Goal: Information Seeking & Learning: Learn about a topic

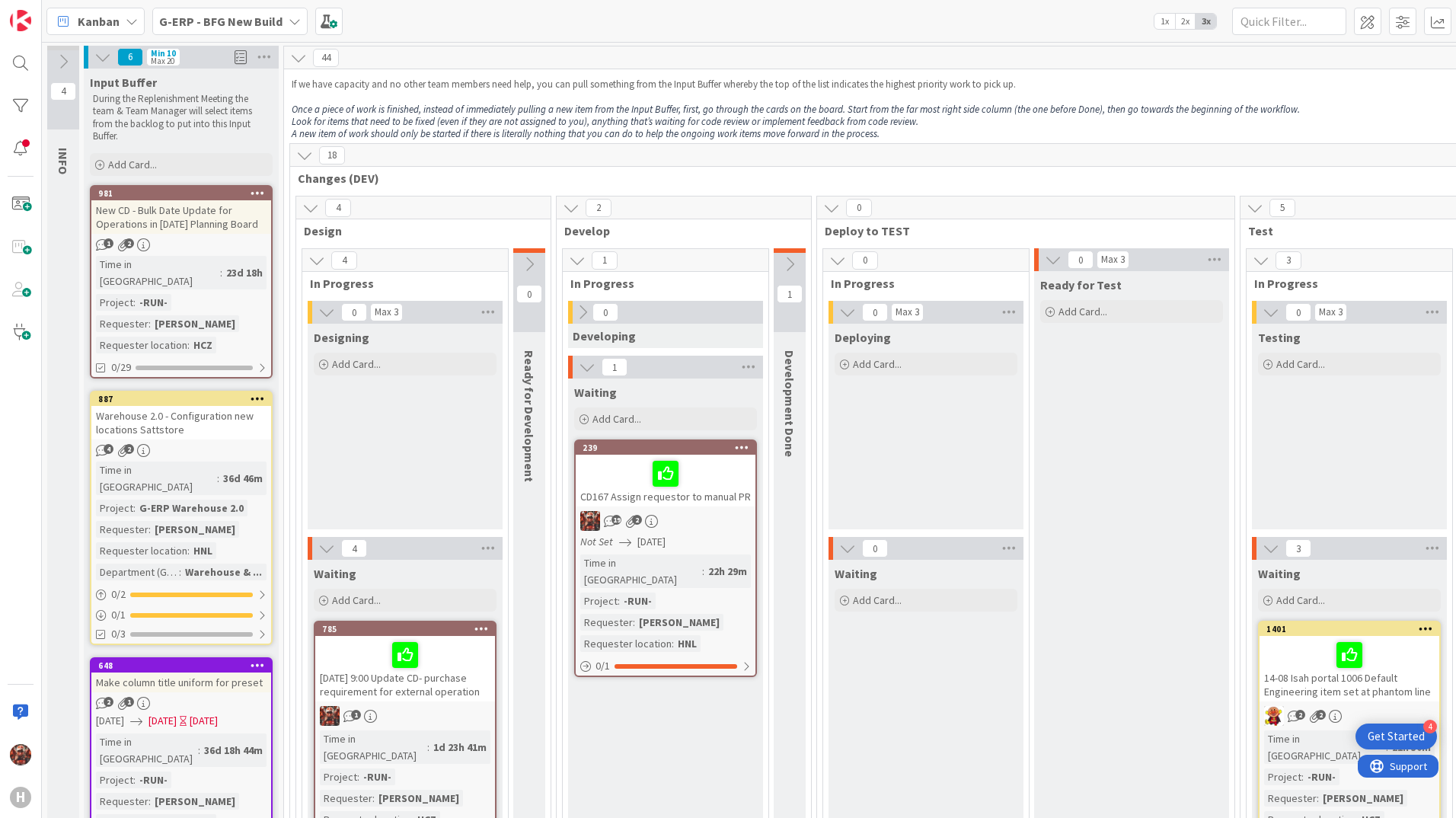
click at [174, 21] on b "G-ERP - BFG New Build" at bounding box center [221, 21] width 123 height 15
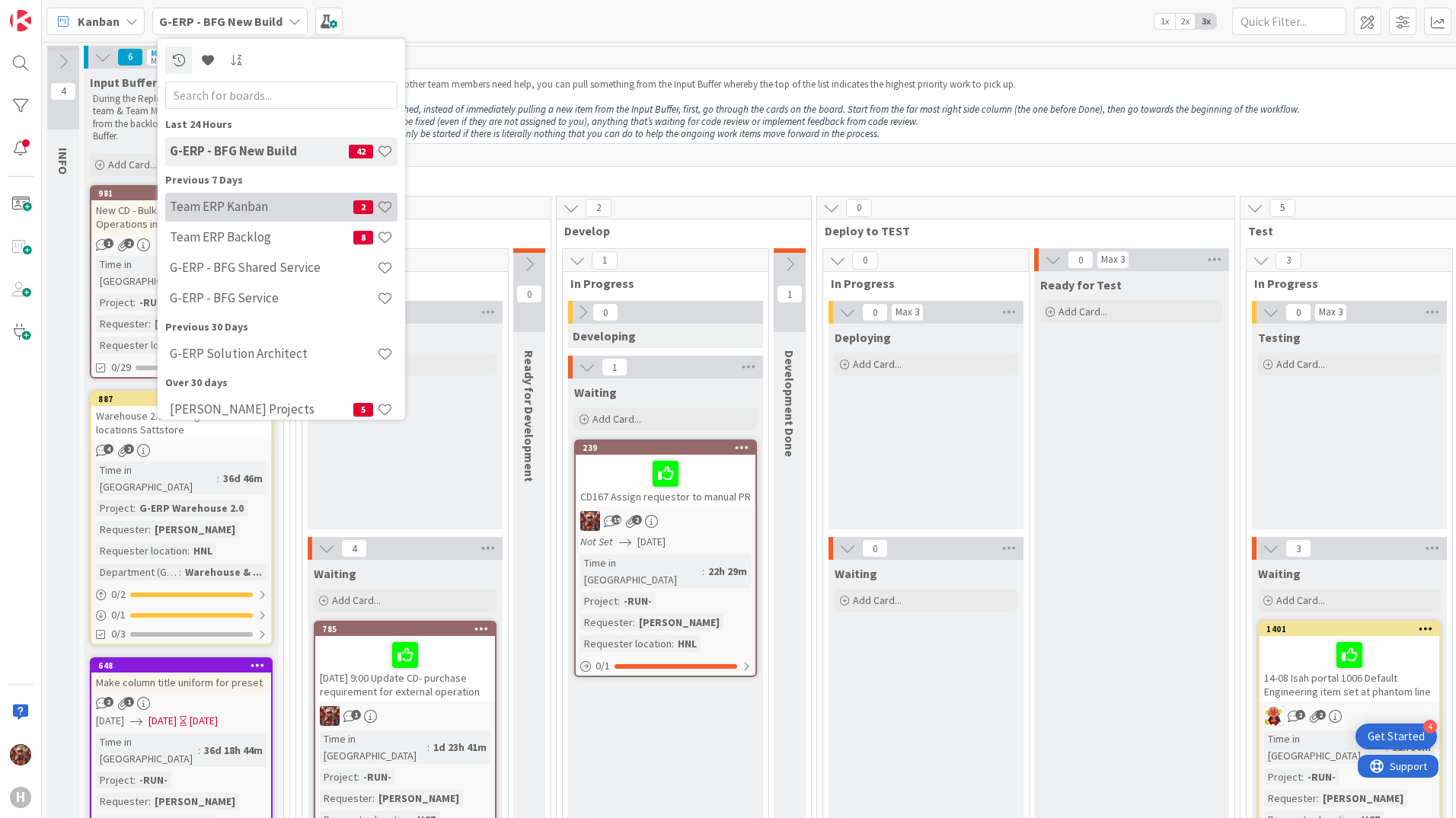
click at [220, 213] on h4 "Team ERP Kanban" at bounding box center [261, 206] width 184 height 15
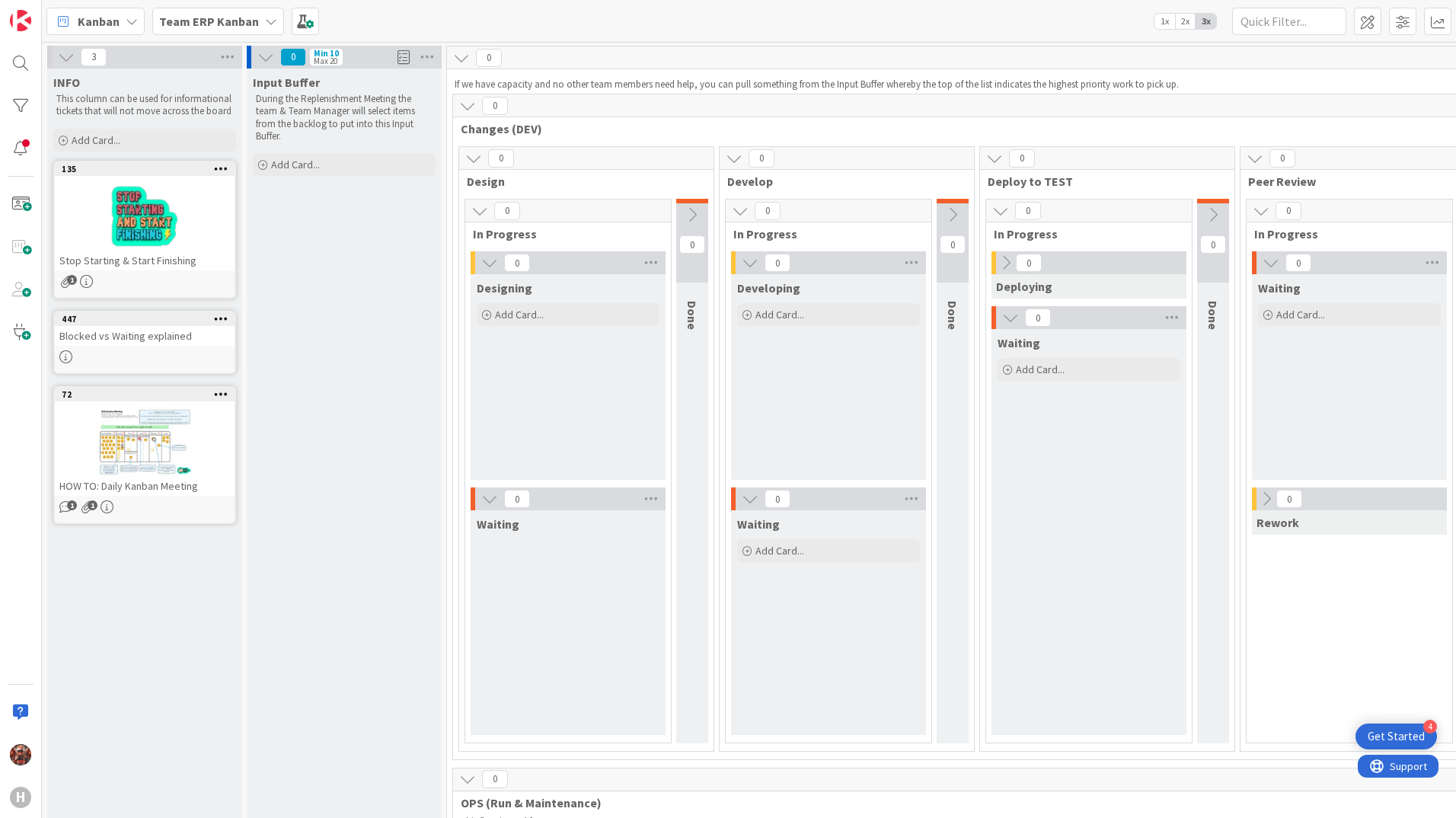
click at [242, 29] on span "Team ERP Kanban" at bounding box center [209, 21] width 100 height 18
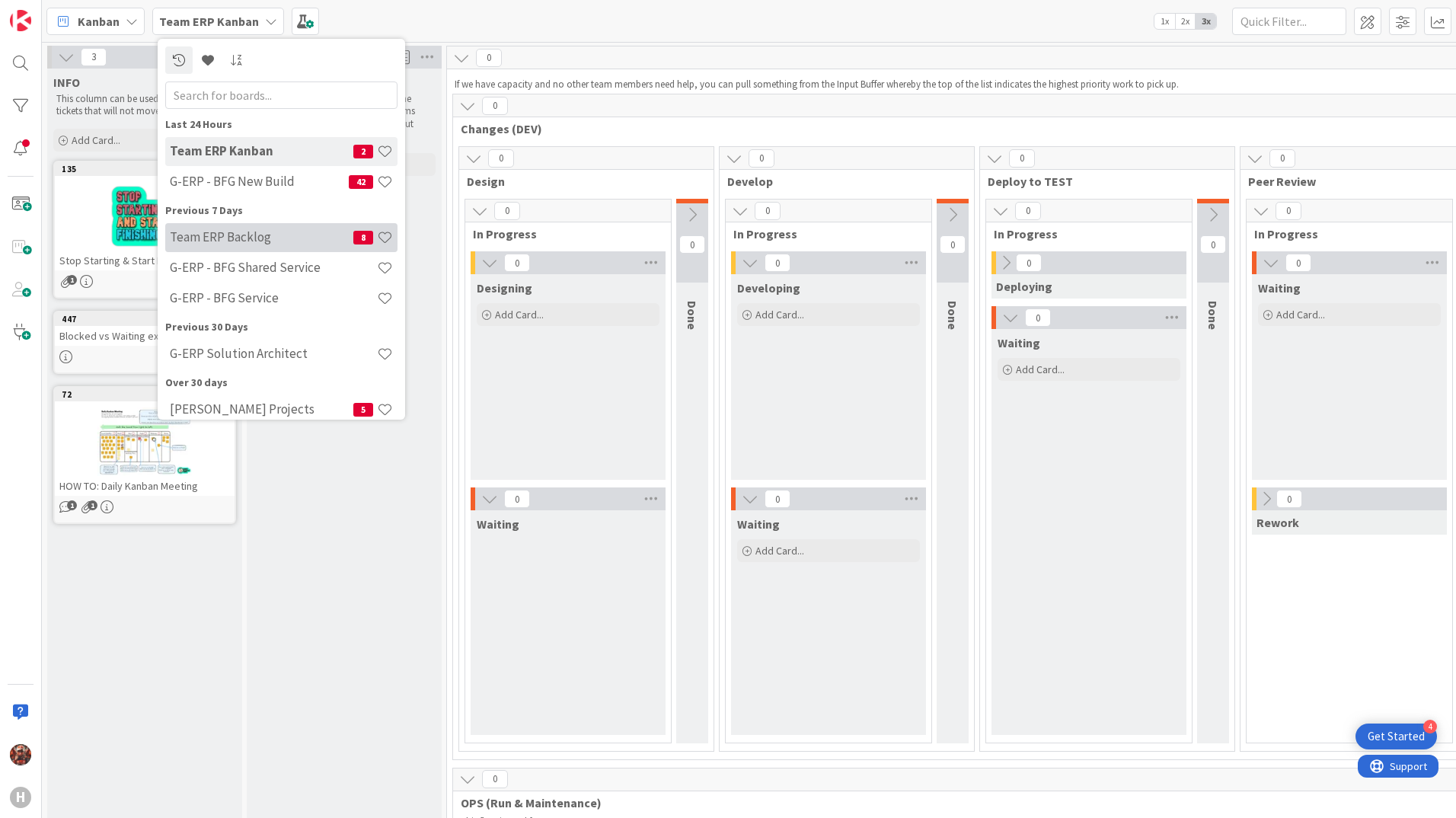
click at [250, 240] on h4 "Team ERP Backlog" at bounding box center [261, 236] width 184 height 15
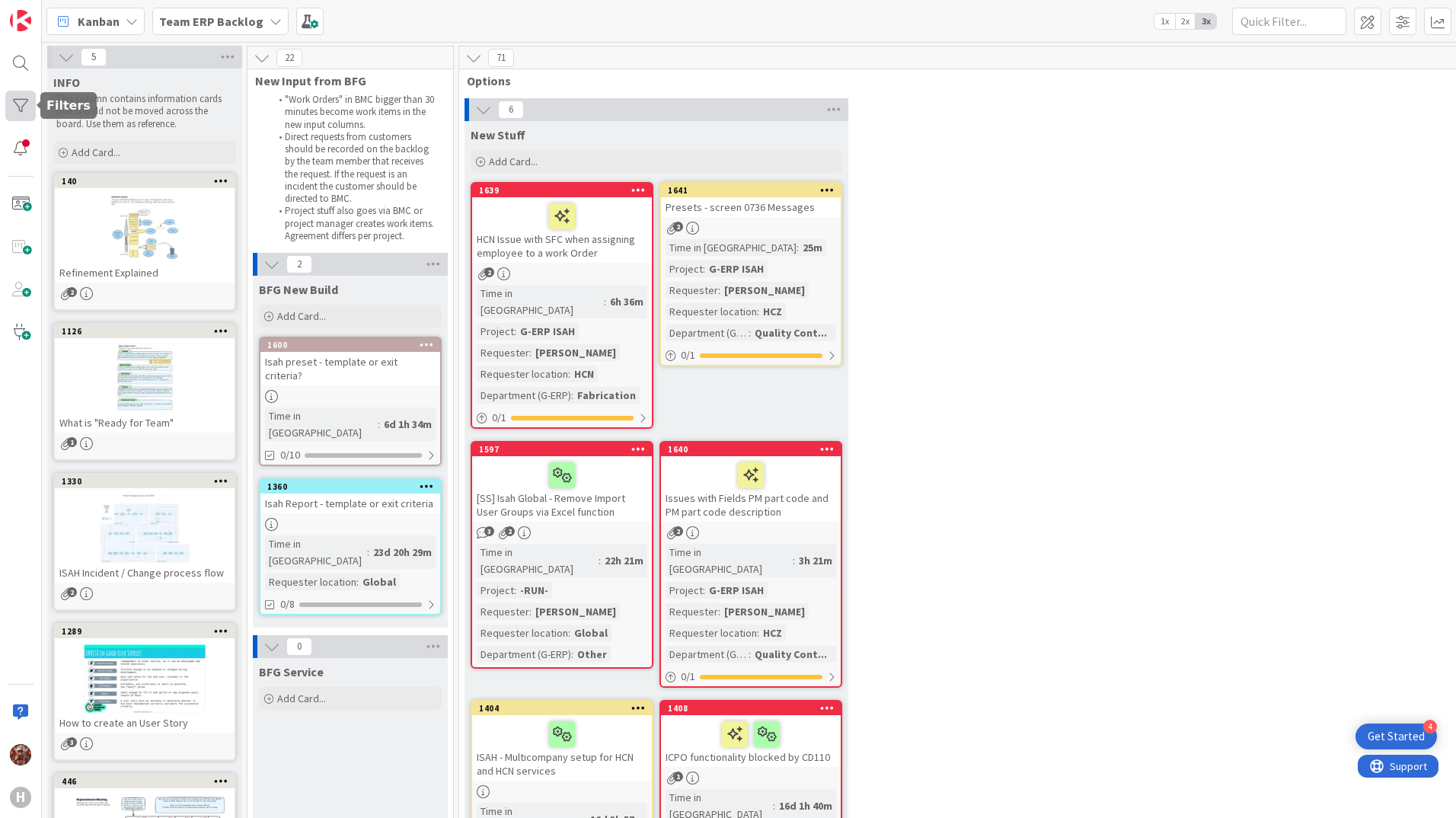
click at [17, 109] on div at bounding box center [20, 105] width 31 height 31
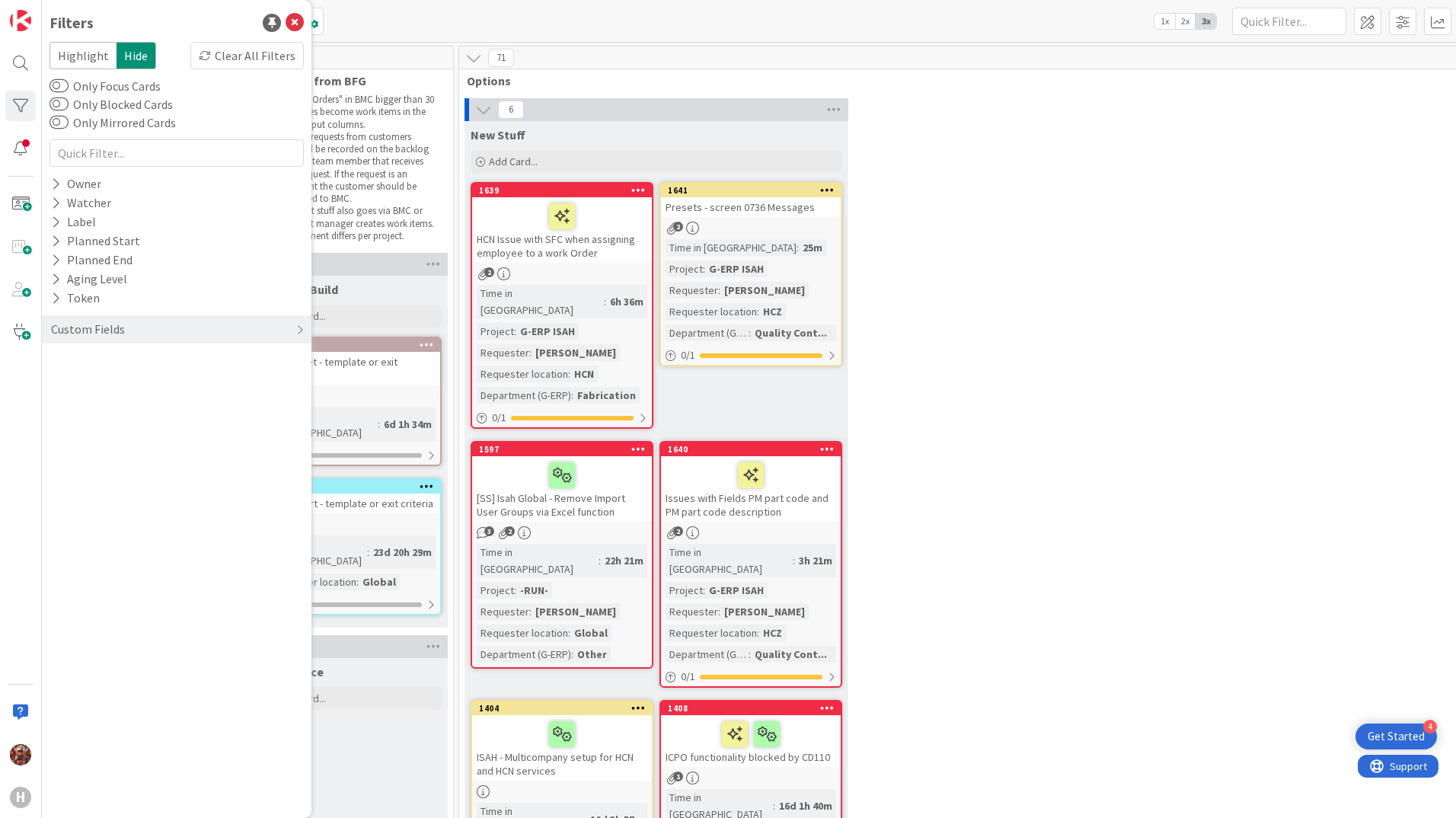
click at [910, 364] on div "6 New Stuff Add Card... 1641 Presets - screen 0736 Messages 2 Time in Column : …" at bounding box center [1067, 532] width 1209 height 868
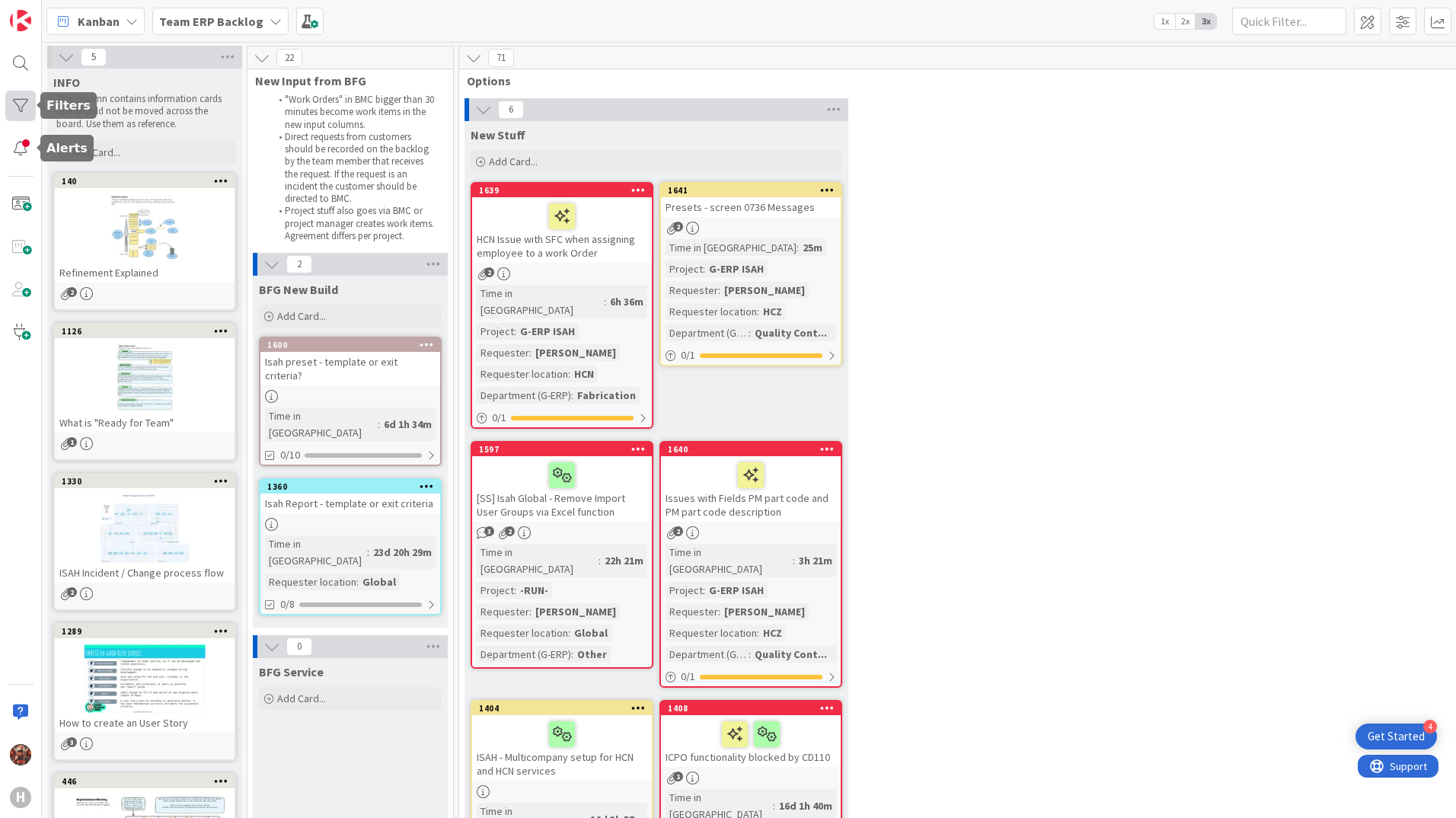
click at [15, 111] on div at bounding box center [20, 105] width 31 height 31
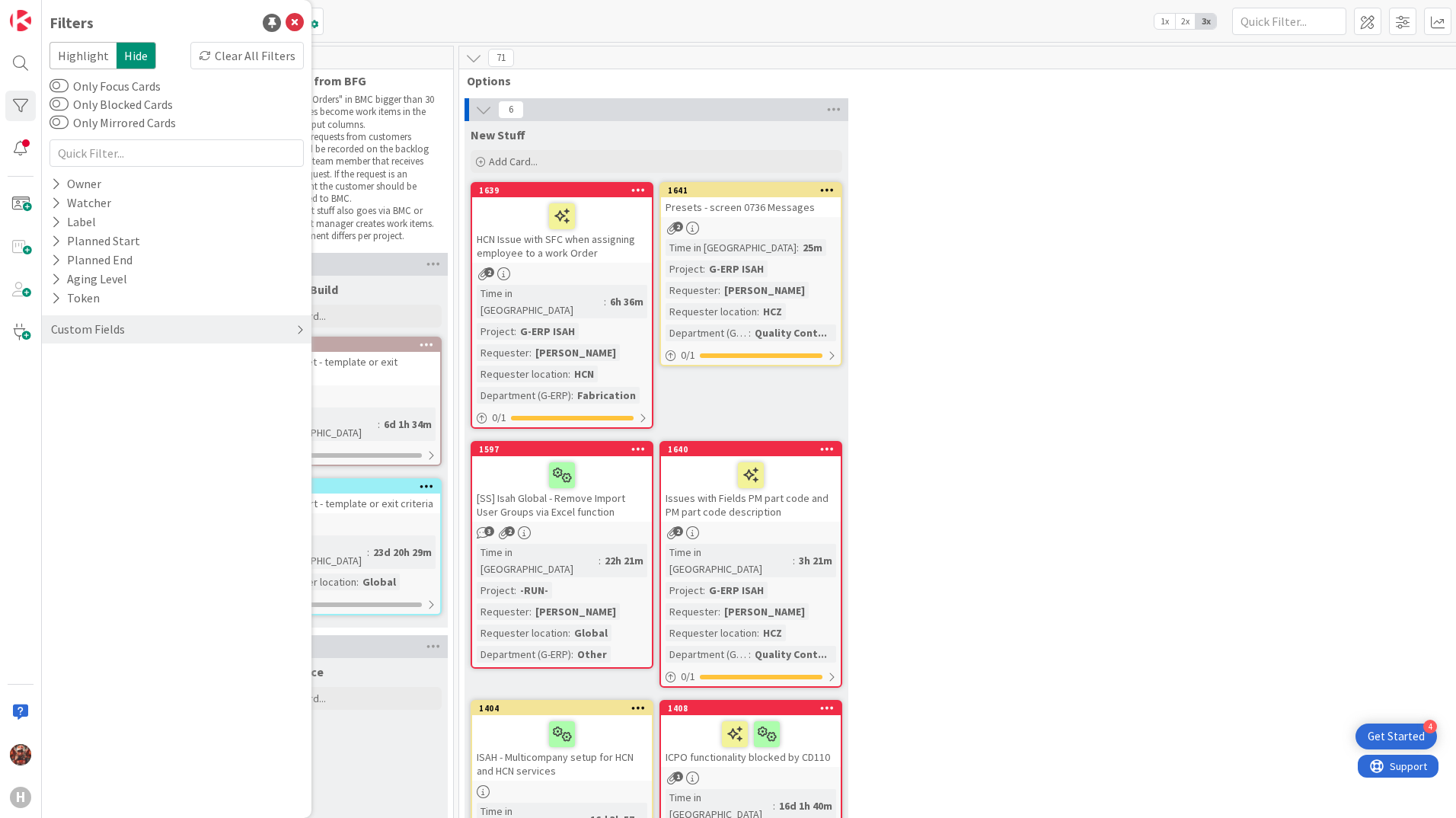
click at [107, 331] on div "Custom Fields" at bounding box center [88, 329] width 77 height 19
click at [113, 385] on button "Requester" at bounding box center [85, 380] width 72 height 19
click at [131, 399] on input "text" at bounding box center [177, 403] width 247 height 21
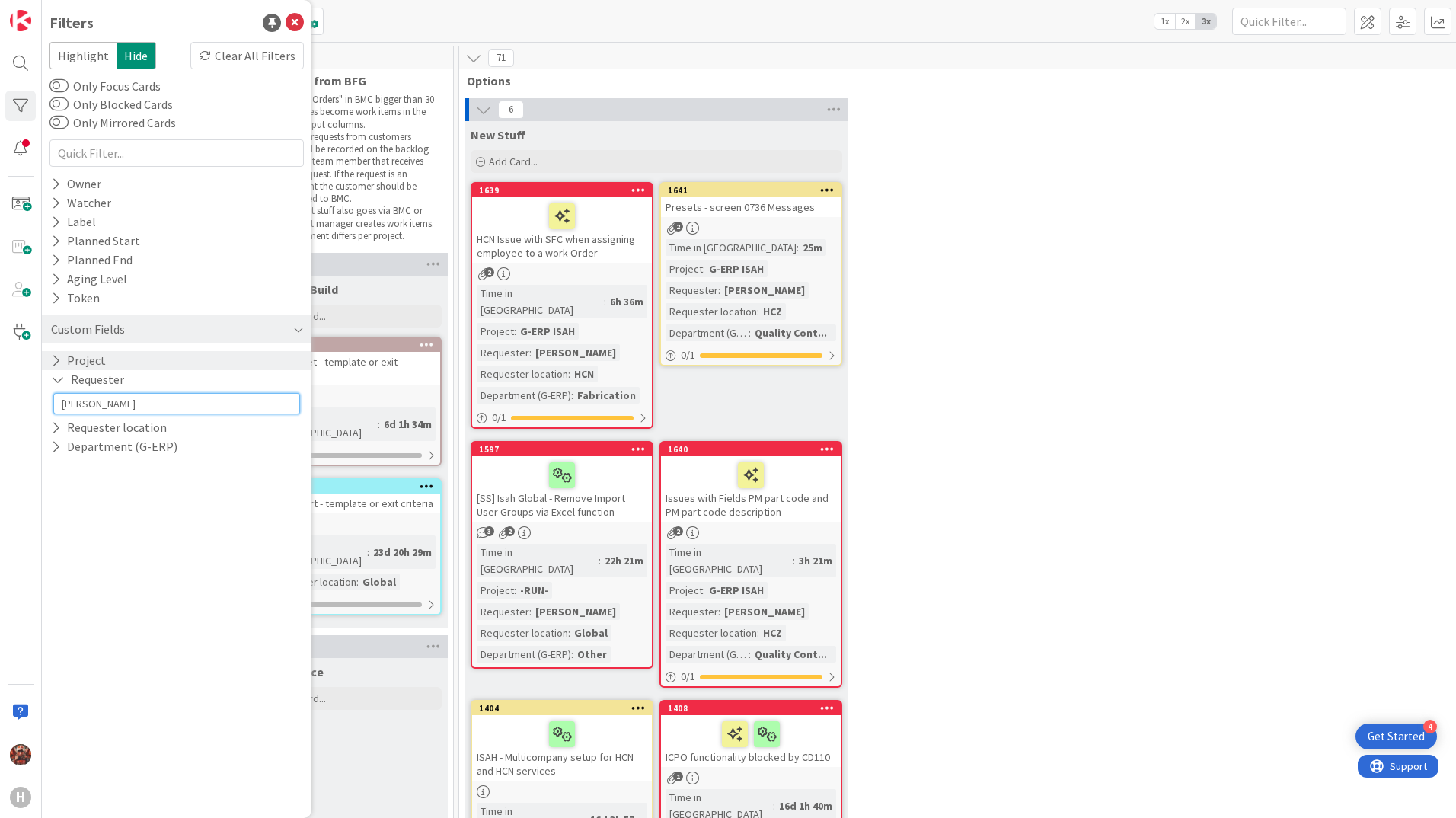
type input "[PERSON_NAME]"
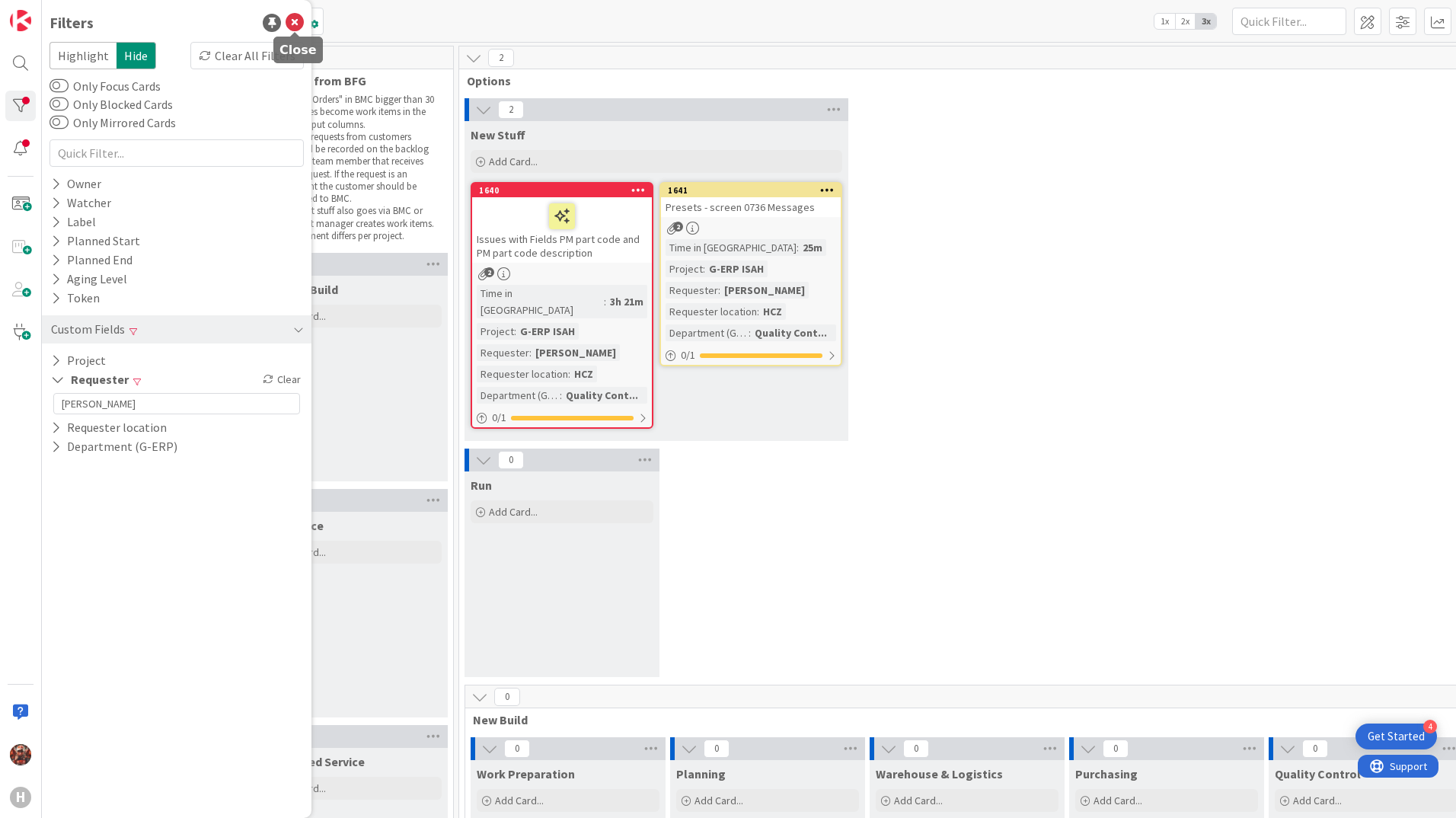
click at [293, 22] on icon at bounding box center [294, 23] width 18 height 18
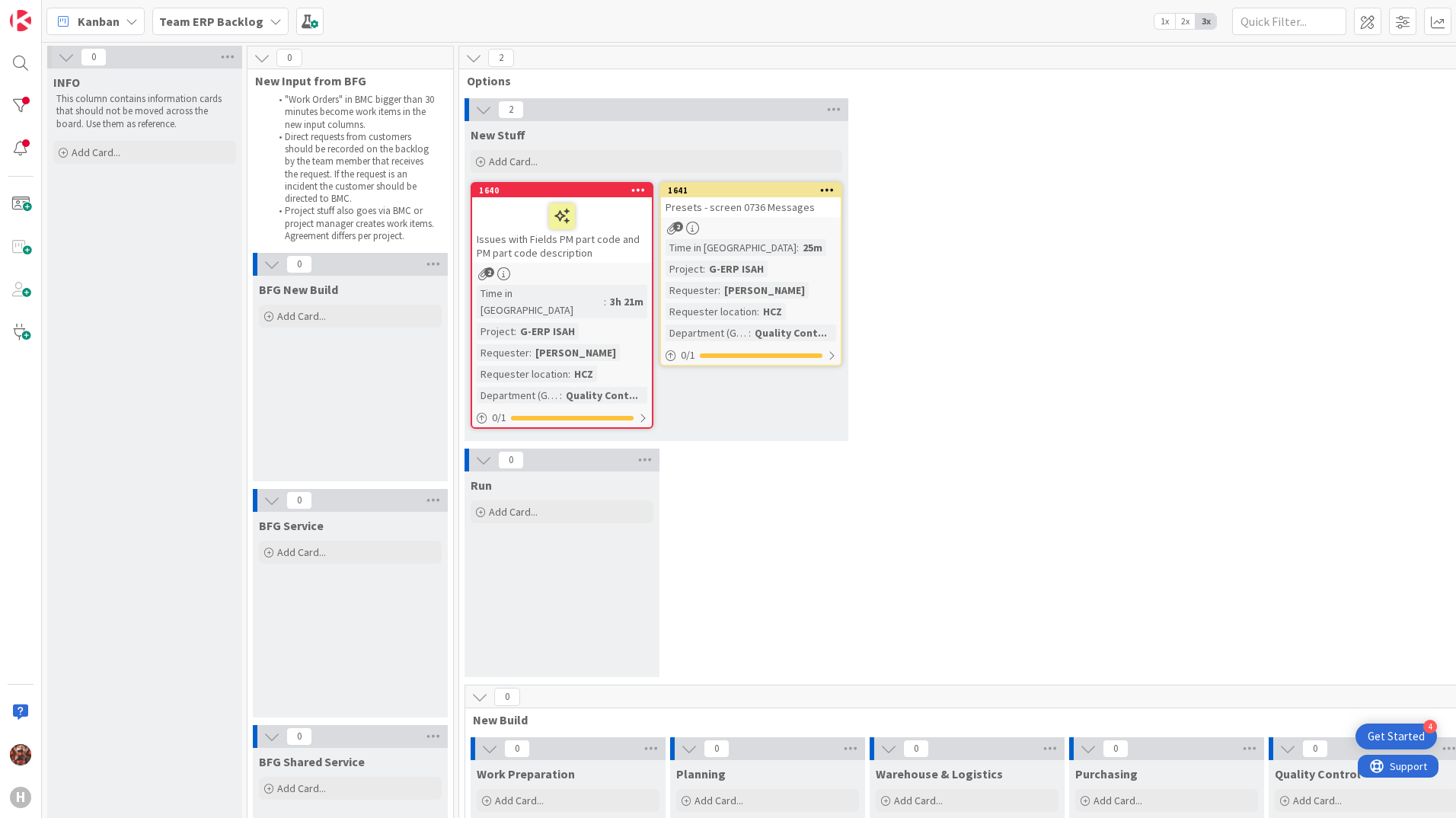
click at [572, 244] on div "Issues with Fields PM part code and PM part code description" at bounding box center [561, 229] width 180 height 66
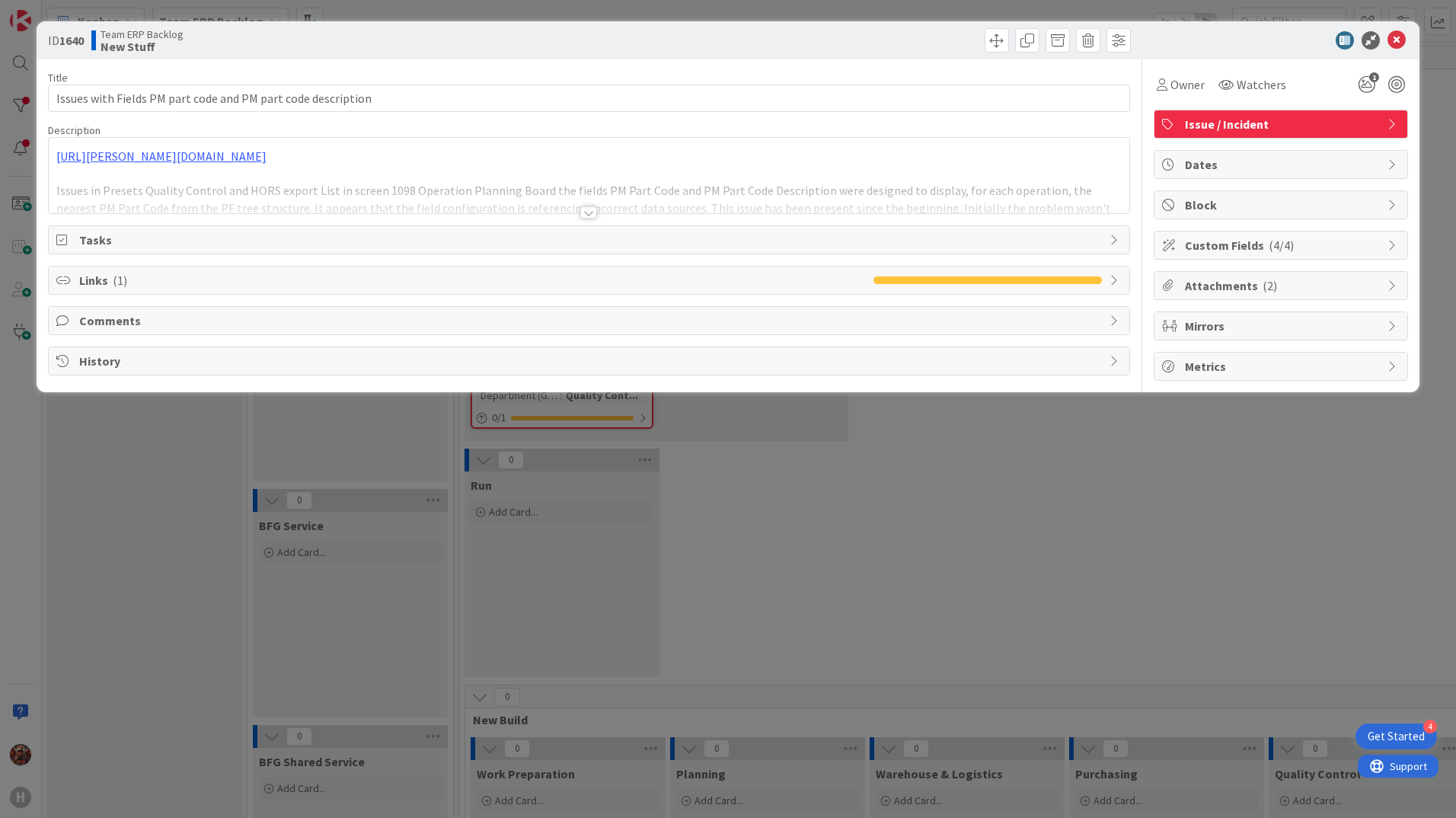
click at [597, 214] on div at bounding box center [588, 213] width 17 height 12
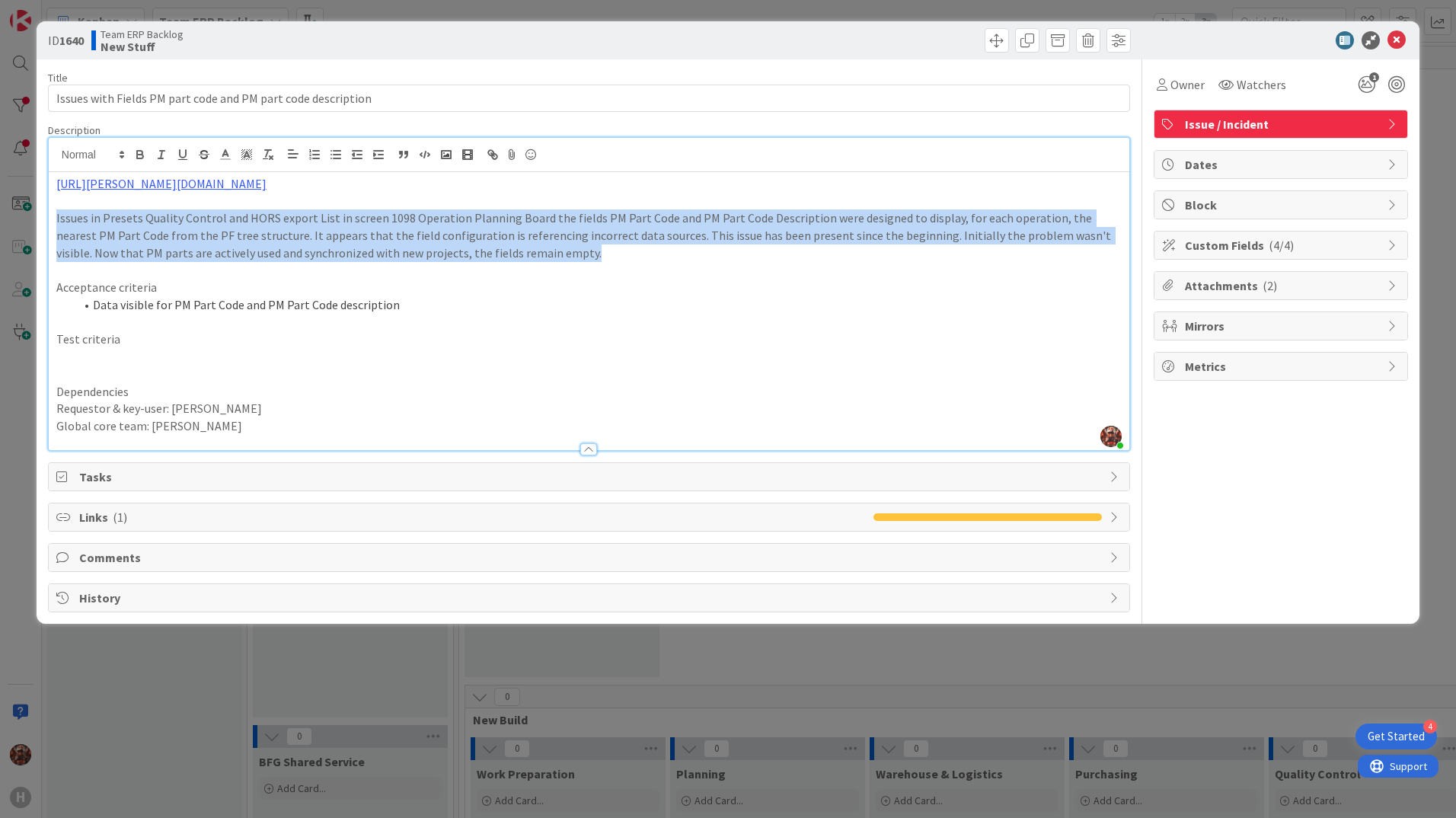
drag, startPoint x: 494, startPoint y: 254, endPoint x: 49, endPoint y: 216, distance: 446.6
click at [49, 216] on div "[URL][PERSON_NAME][DOMAIN_NAME] Issues in Presets Quality Control and HORS expo…" at bounding box center [589, 311] width 1081 height 278
copy p "Issues in Presets Quality Control and HORS export List in screen 1098 Operation…"
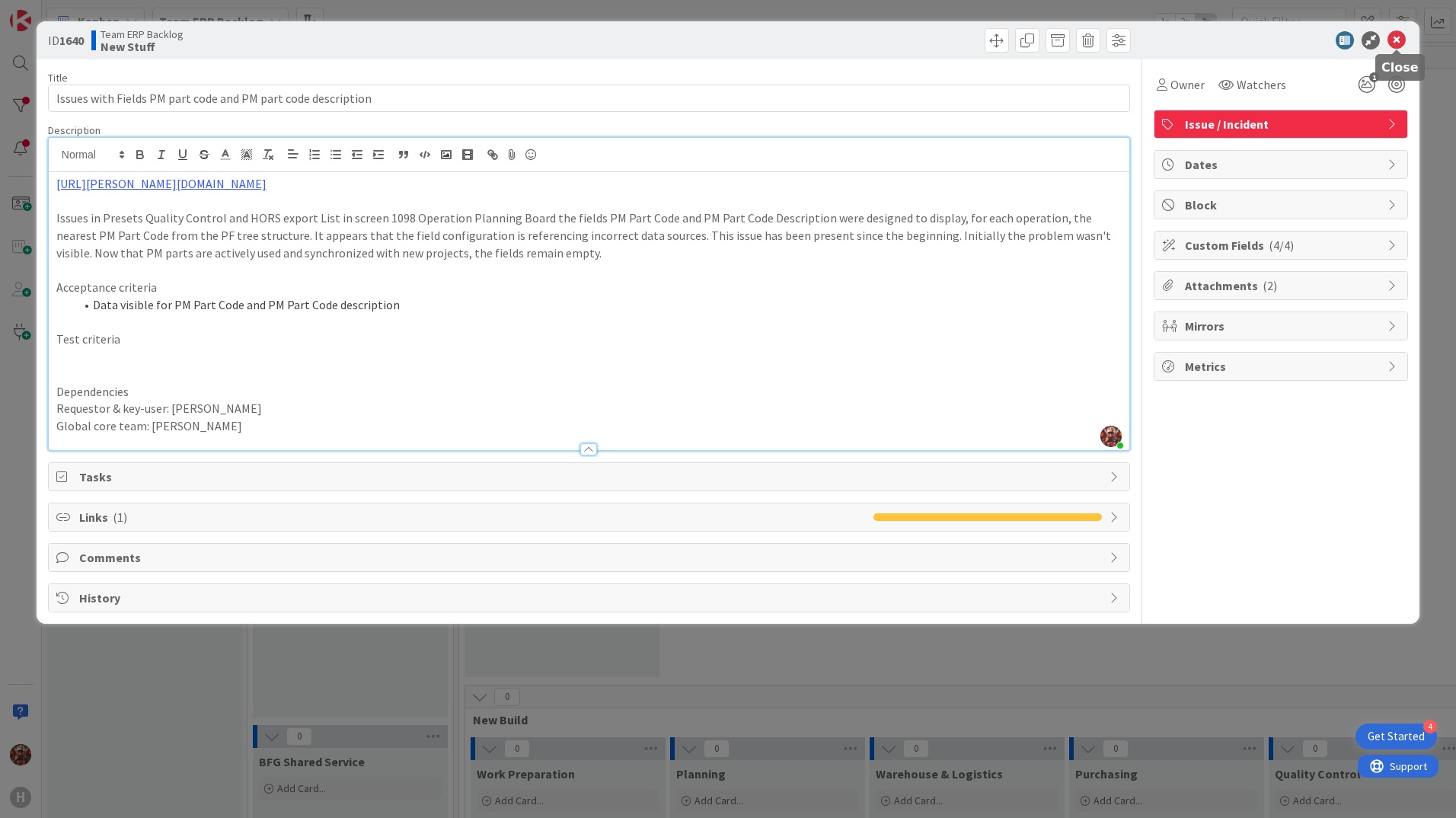
click at [1399, 37] on icon at bounding box center [1396, 40] width 18 height 18
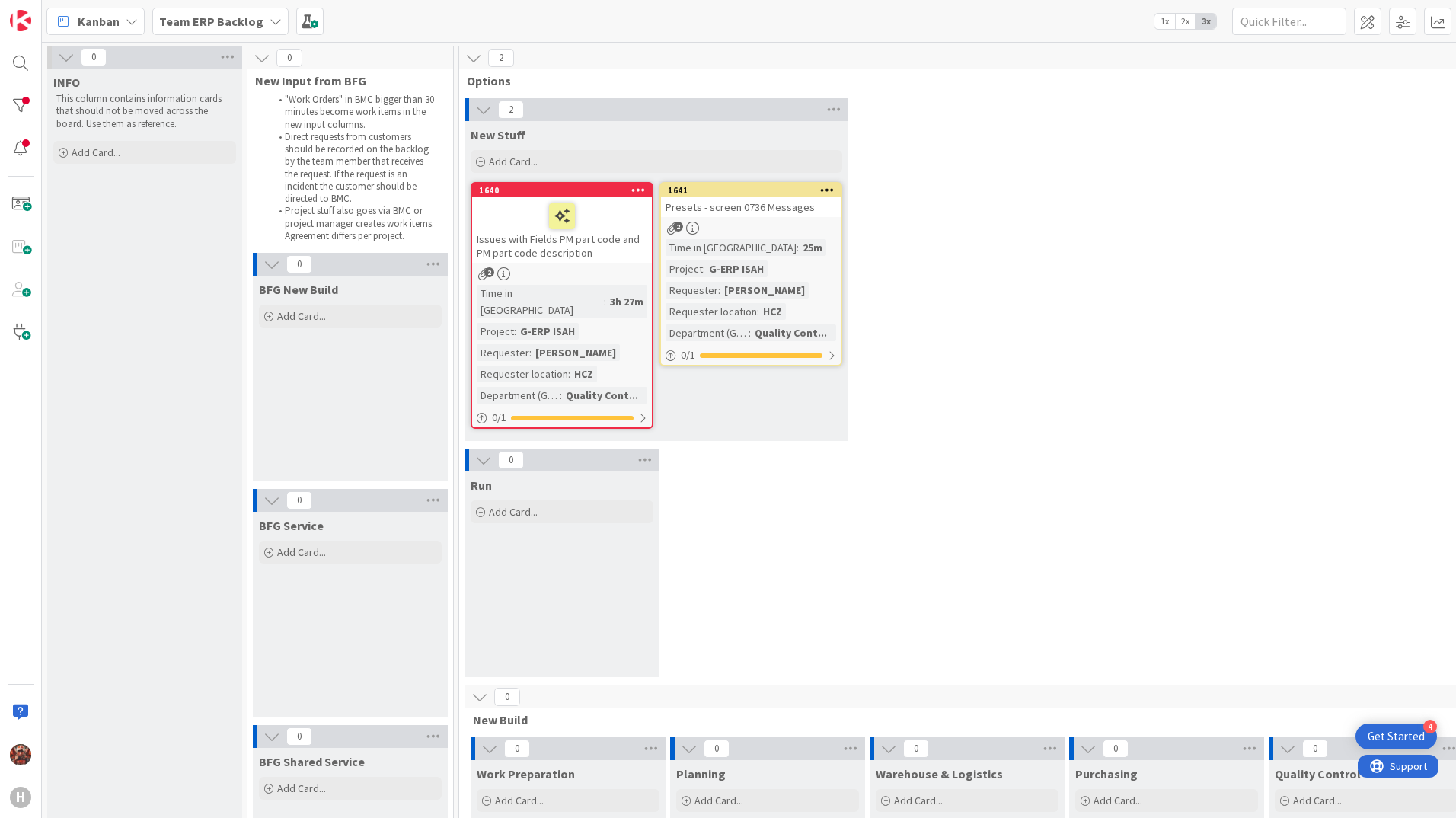
click at [750, 209] on div "Presets - screen 0736 Messages" at bounding box center [750, 206] width 180 height 20
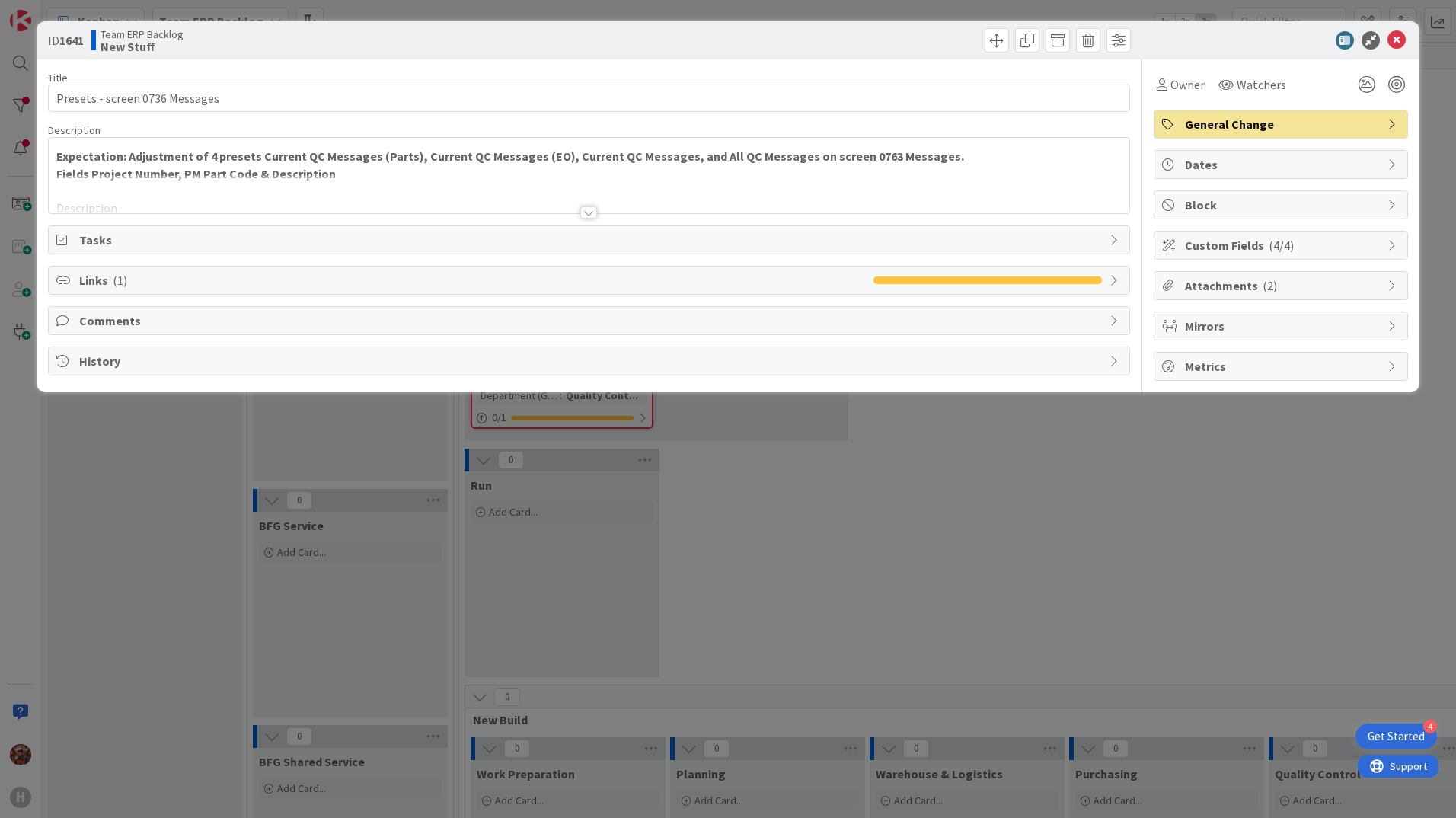
click at [593, 217] on div at bounding box center [588, 213] width 17 height 12
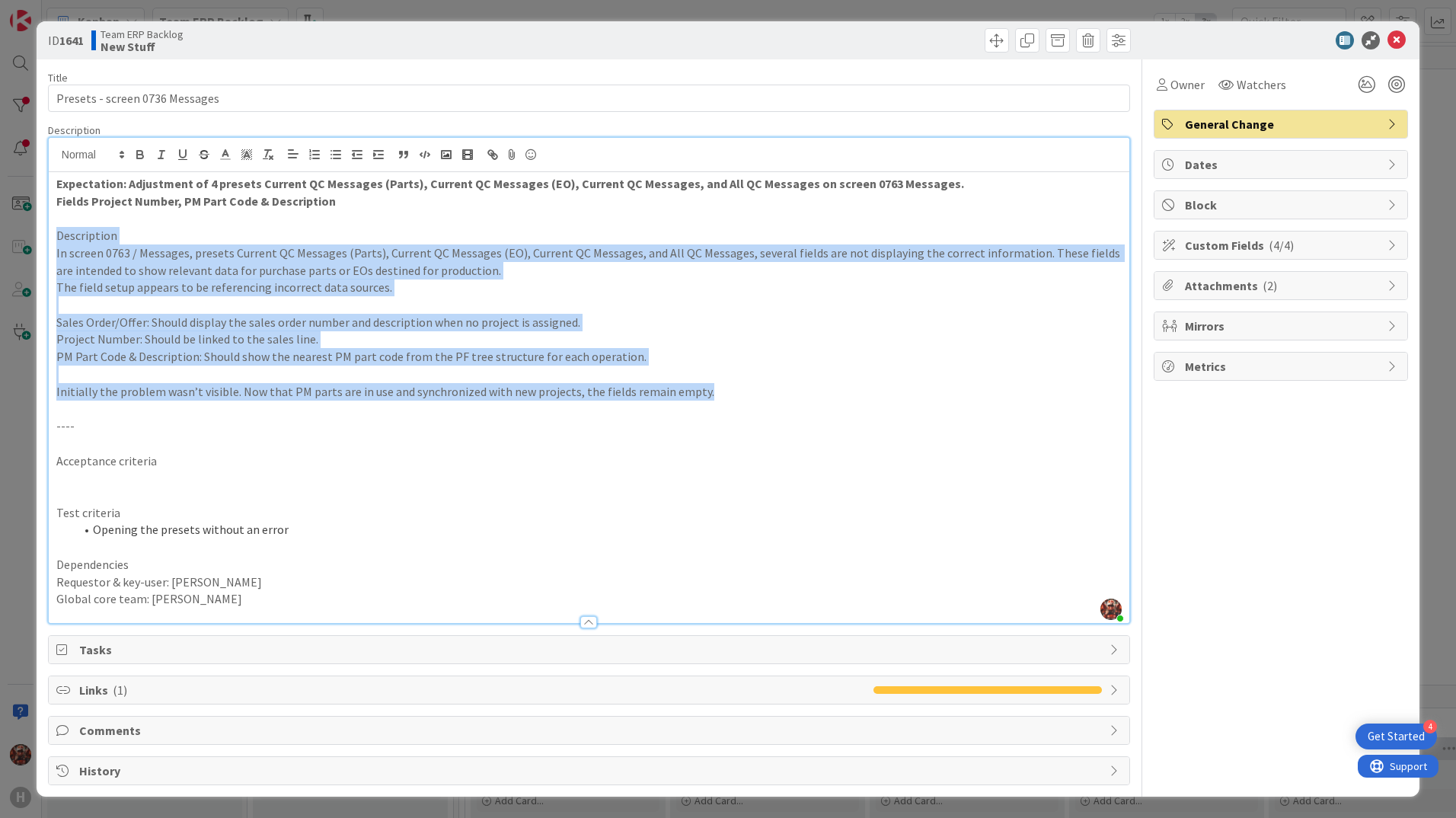
drag, startPoint x: 66, startPoint y: 235, endPoint x: 698, endPoint y: 390, distance: 650.7
click at [698, 390] on div "Expectation: Adjustment of 4 presets Current QC Messages (Parts), Current QC Me…" at bounding box center [589, 397] width 1081 height 451
copy div "Description In screen 0763 / Messages, presets Current QC Messages (Parts), Cur…"
drag, startPoint x: 1388, startPoint y: 41, endPoint x: 464, endPoint y: 125, distance: 927.8
click at [1389, 41] on icon at bounding box center [1396, 40] width 18 height 18
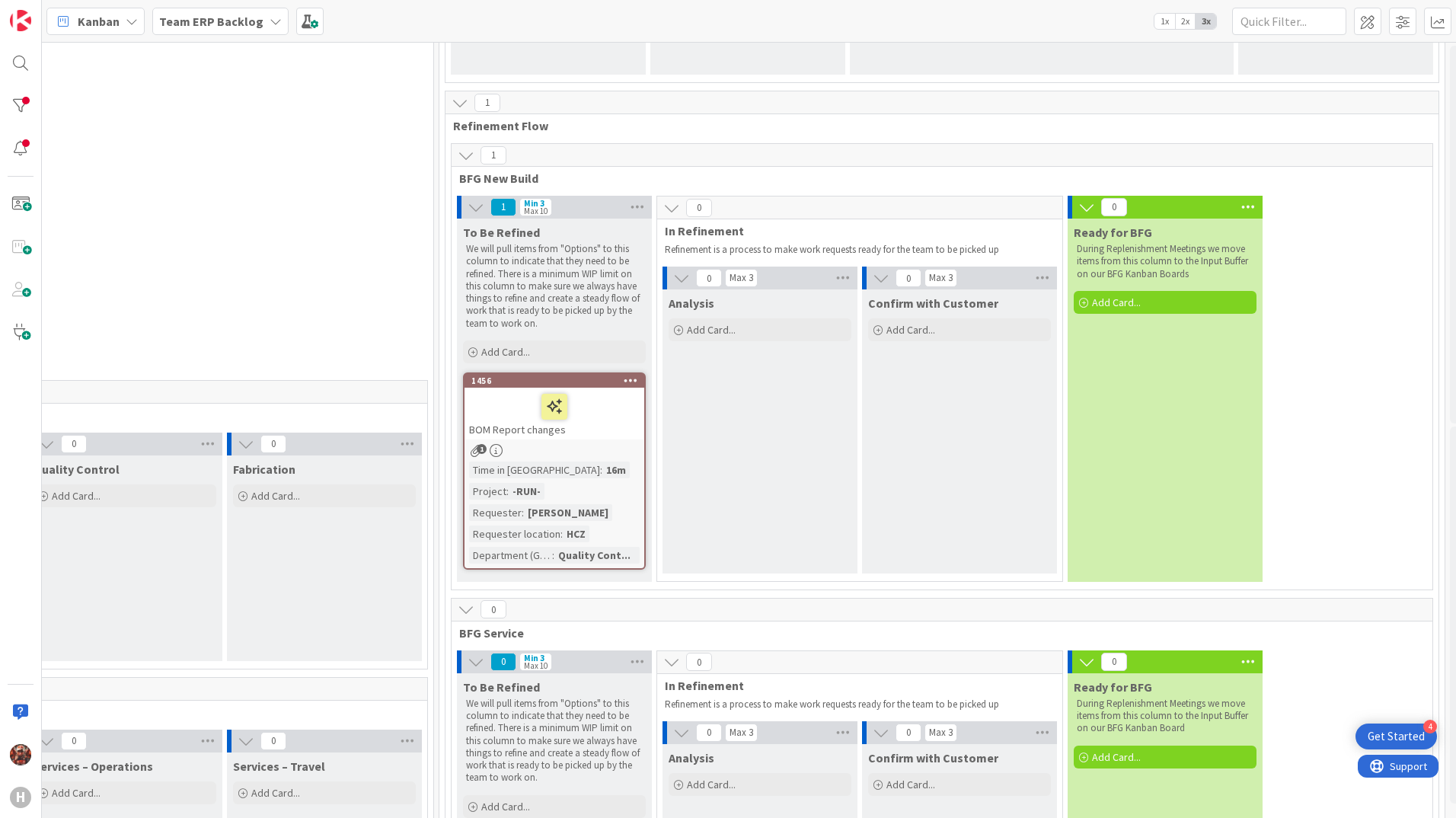
scroll to position [305, 1244]
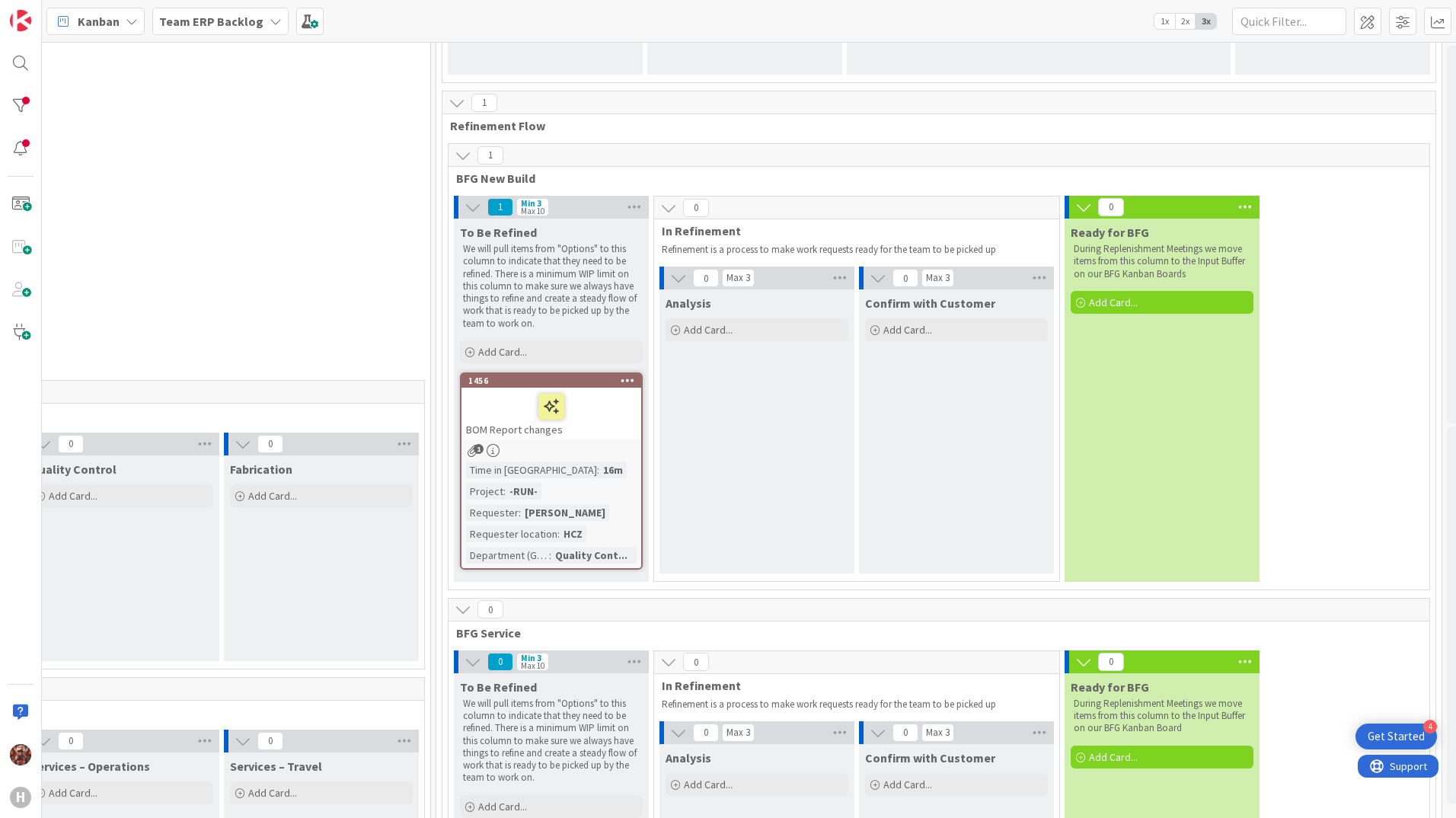
click at [595, 430] on div "BOM Report changes" at bounding box center [551, 413] width 180 height 52
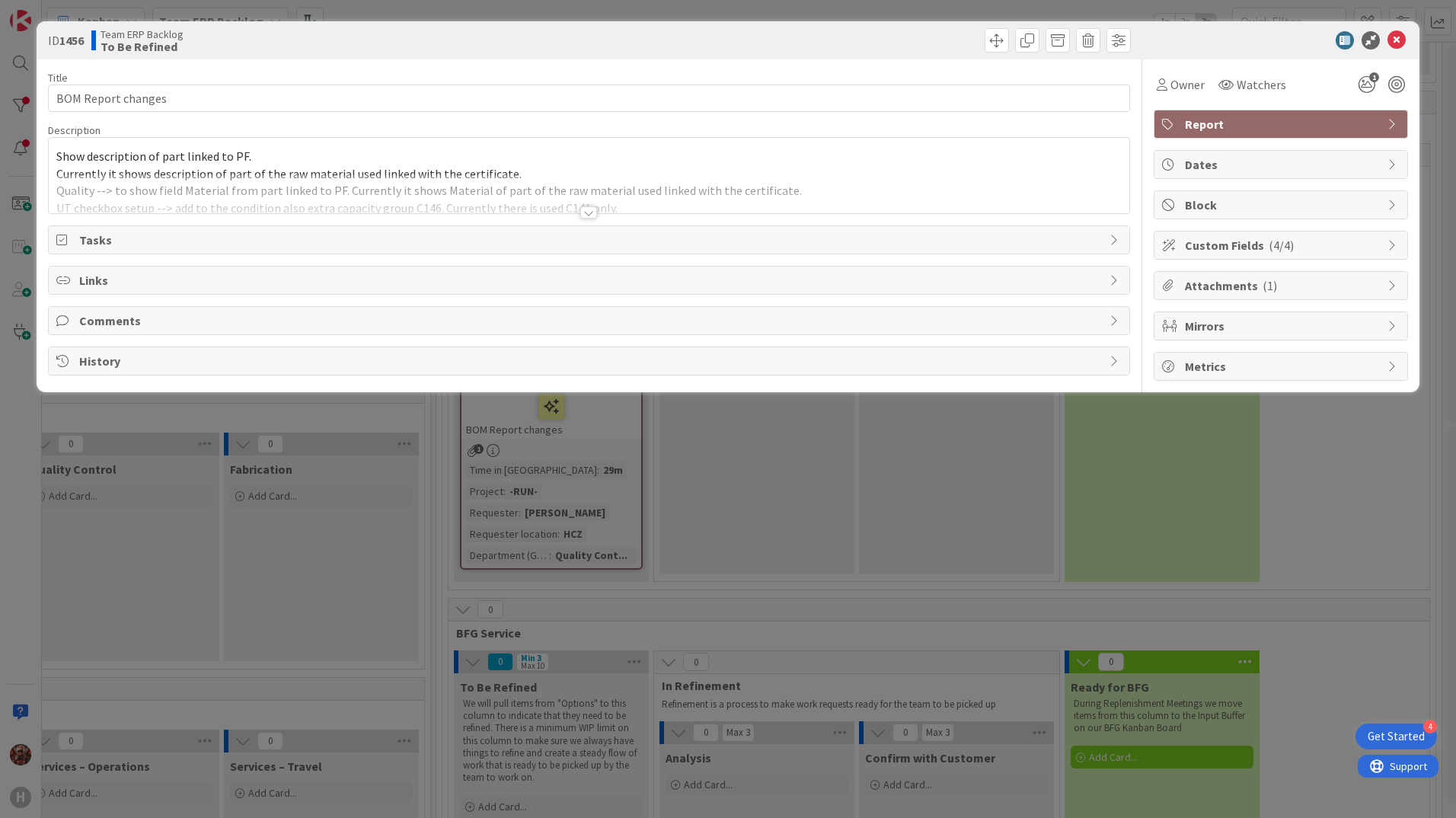
click at [589, 210] on div at bounding box center [588, 213] width 17 height 12
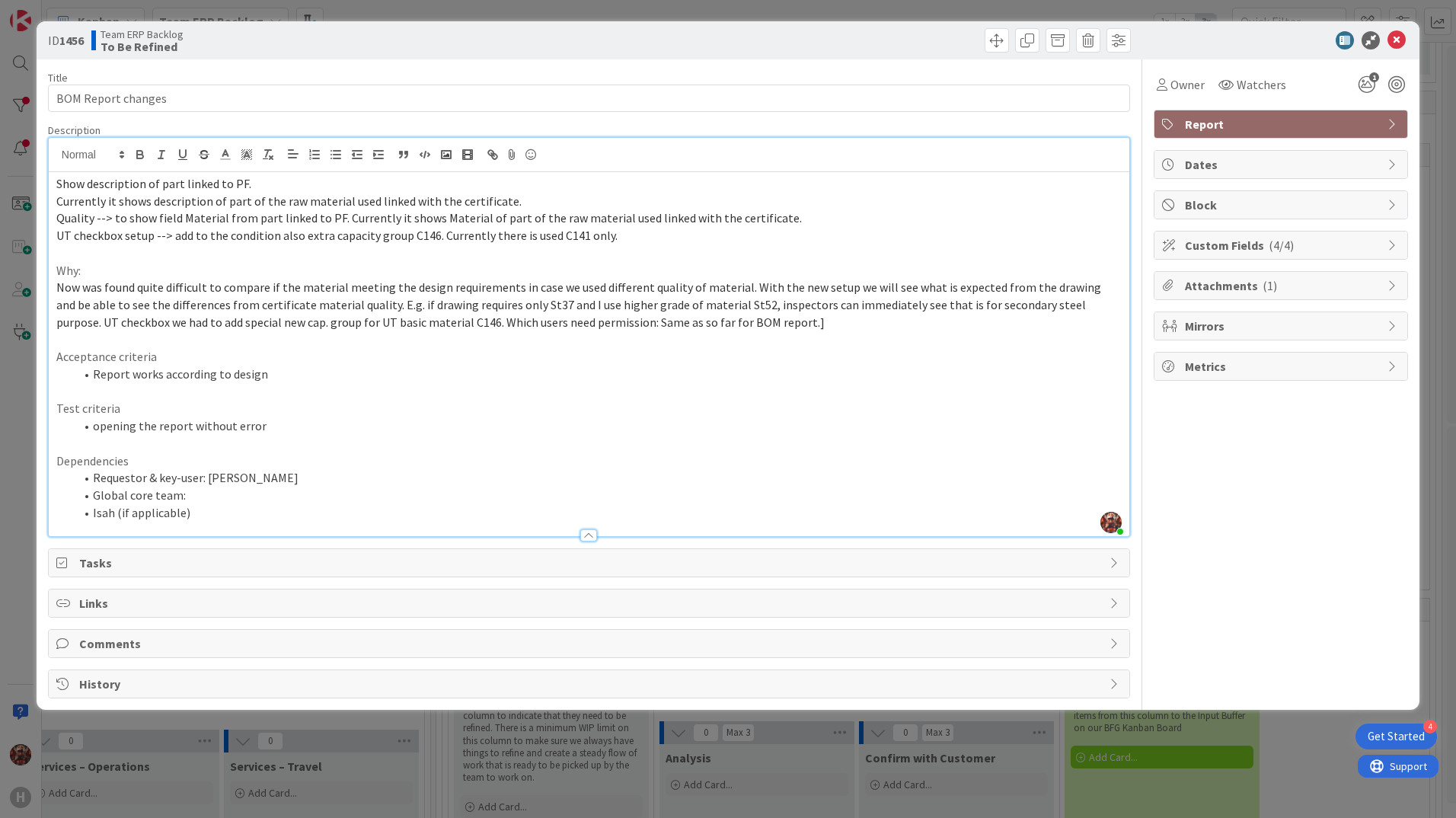
drag, startPoint x: 57, startPoint y: 184, endPoint x: 625, endPoint y: 236, distance: 570.4
click at [625, 236] on div "Show description of part linked to PF. Currently it shows description of part o…" at bounding box center [589, 354] width 1081 height 364
copy div "Show description of part linked to PF. Currently it shows description of part o…"
click at [1390, 44] on icon at bounding box center [1396, 40] width 18 height 18
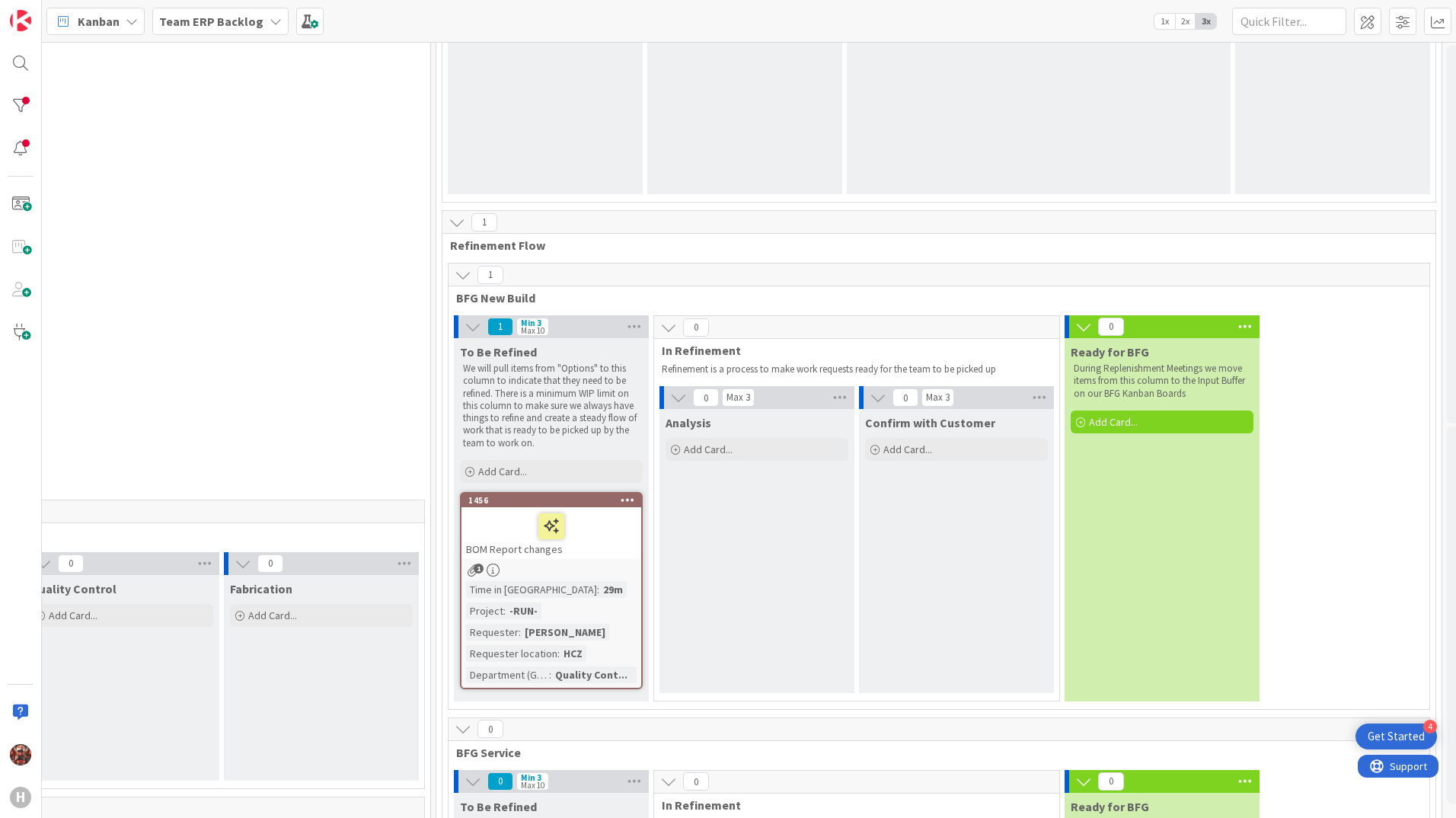
scroll to position [152, 1244]
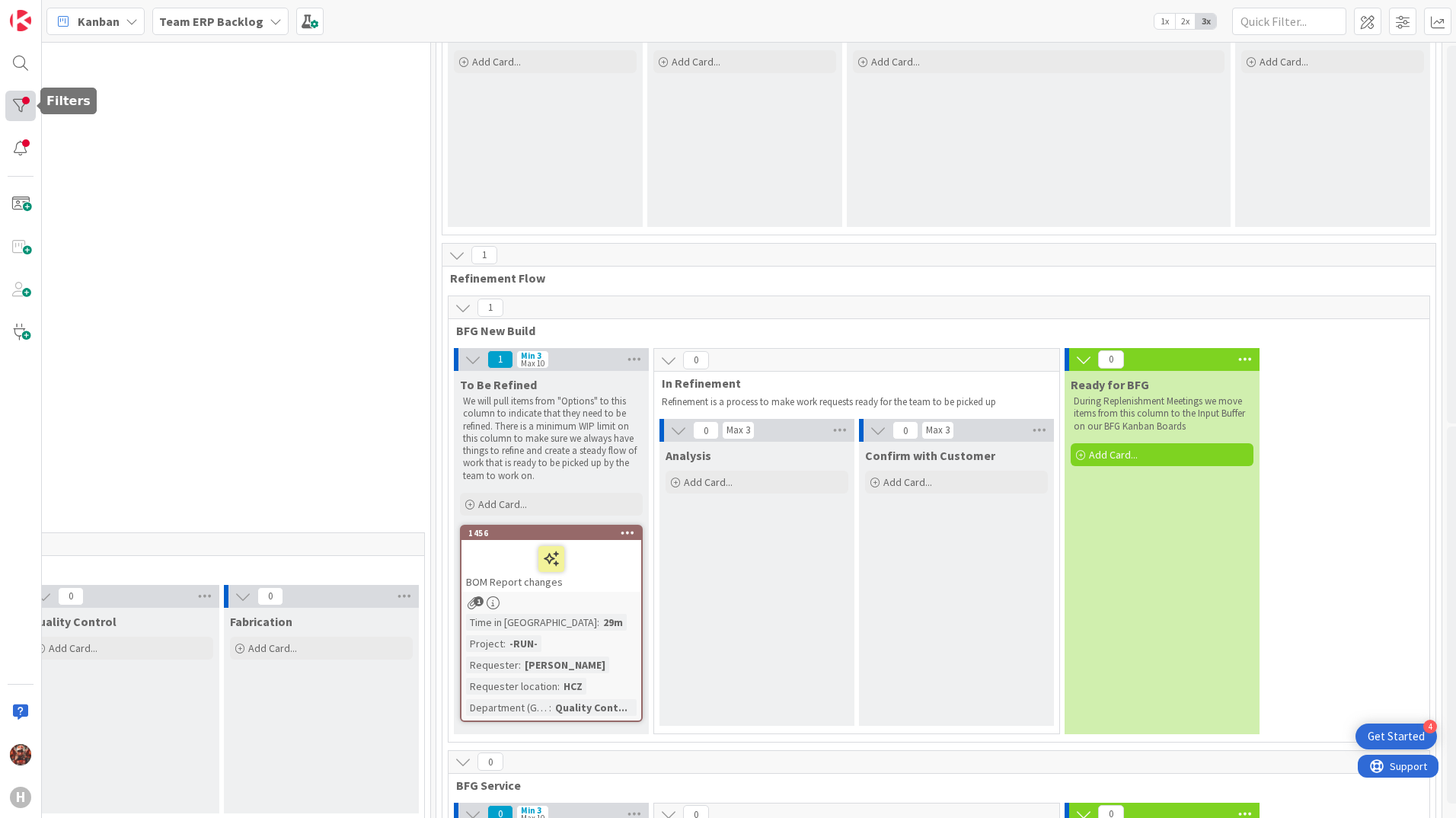
click at [27, 102] on div at bounding box center [20, 105] width 31 height 31
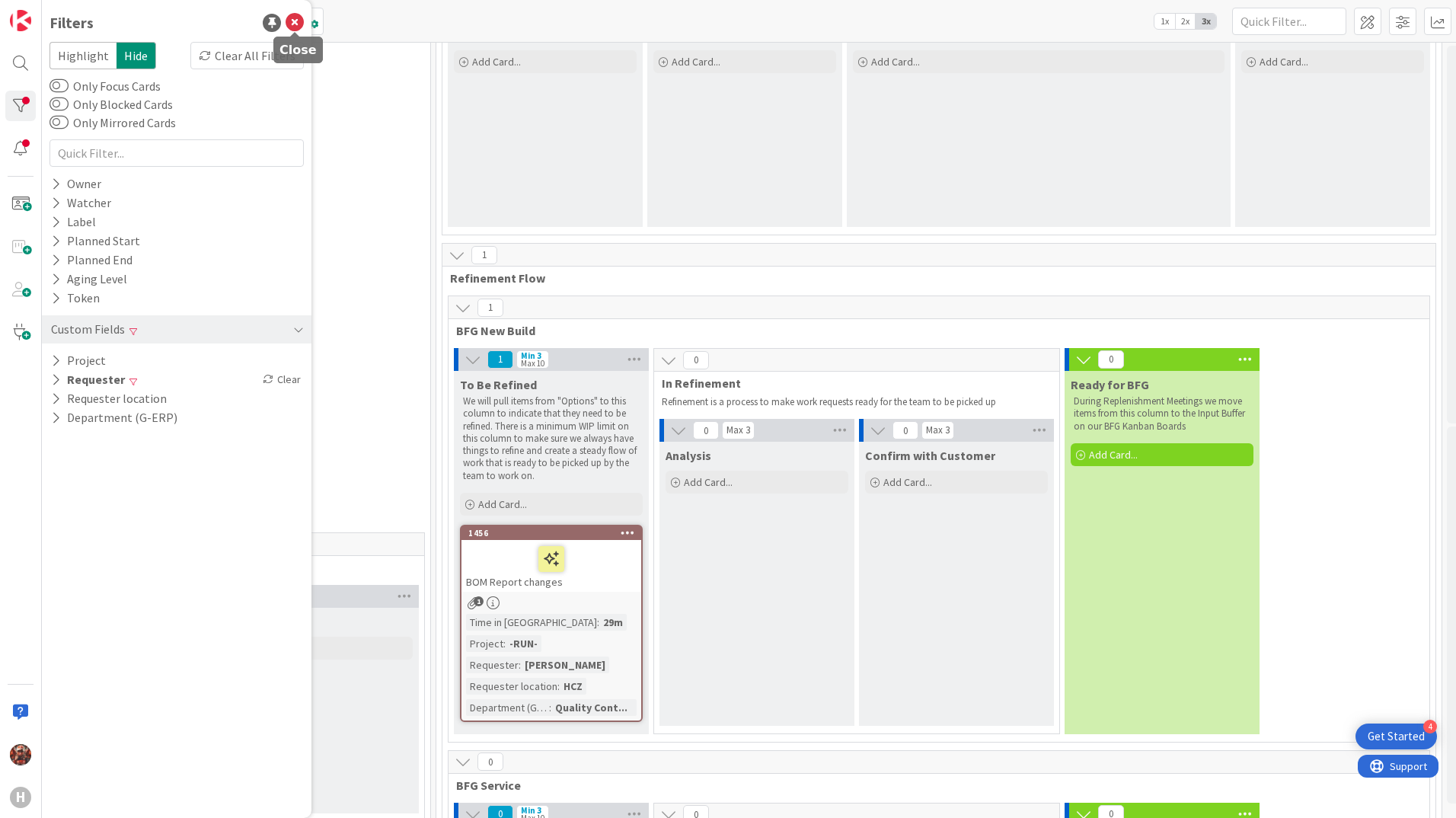
click at [289, 24] on icon at bounding box center [294, 23] width 18 height 18
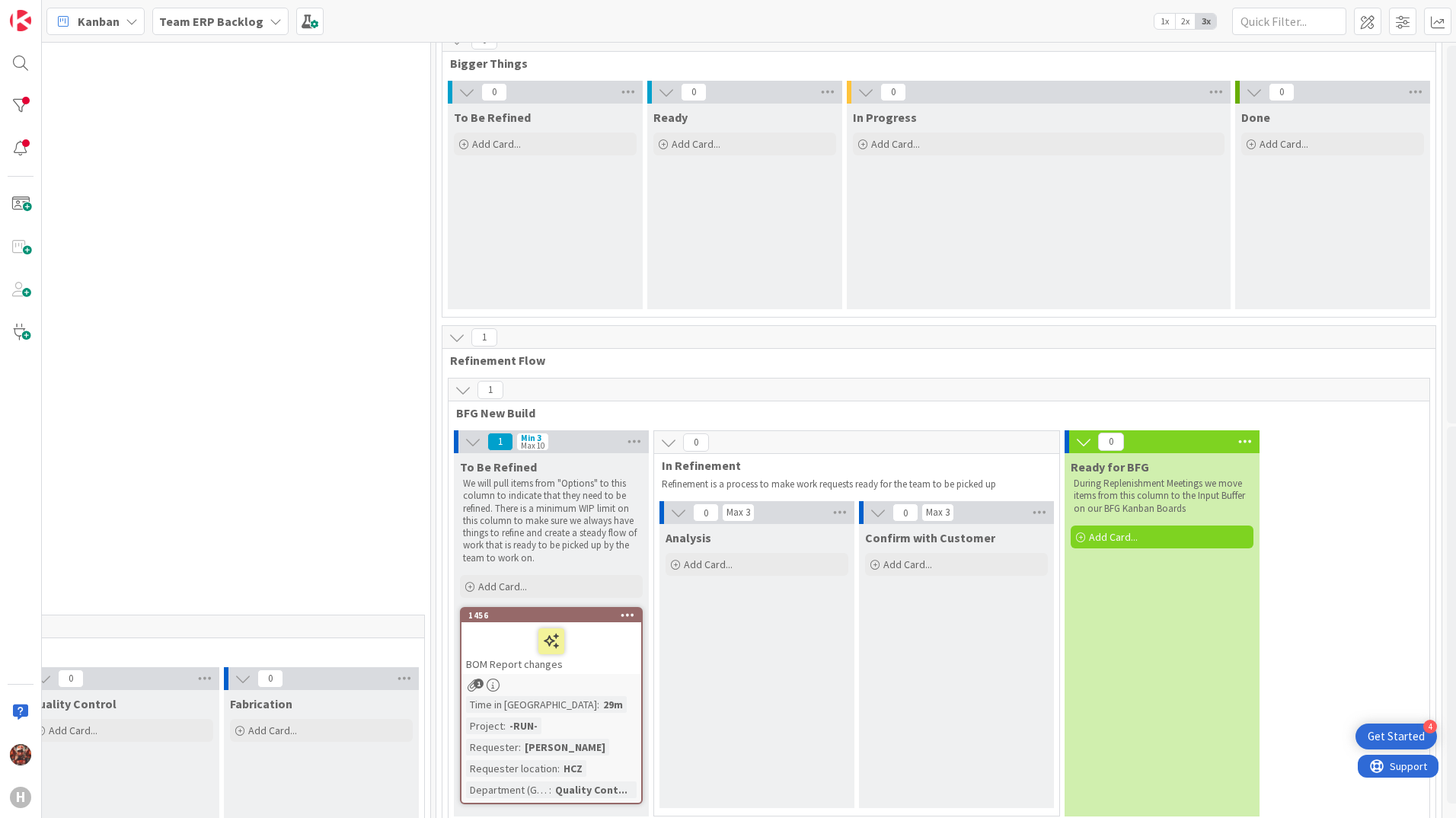
scroll to position [0, 1244]
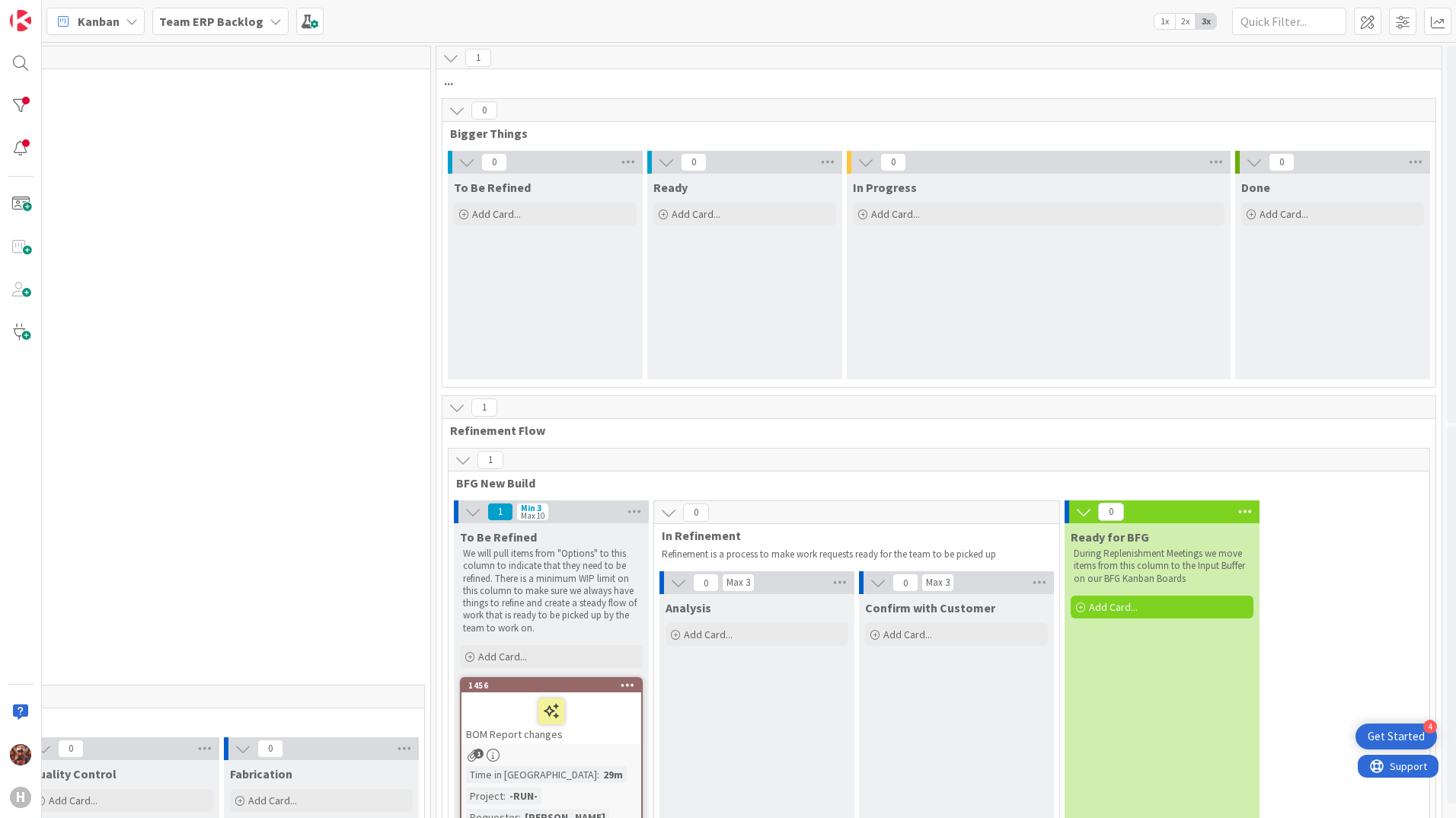
click at [257, 35] on div "Kanban Team ERP Backlog 1x 2x 3x" at bounding box center [749, 21] width 1414 height 42
click at [251, 27] on b "Team ERP Backlog" at bounding box center [211, 21] width 105 height 15
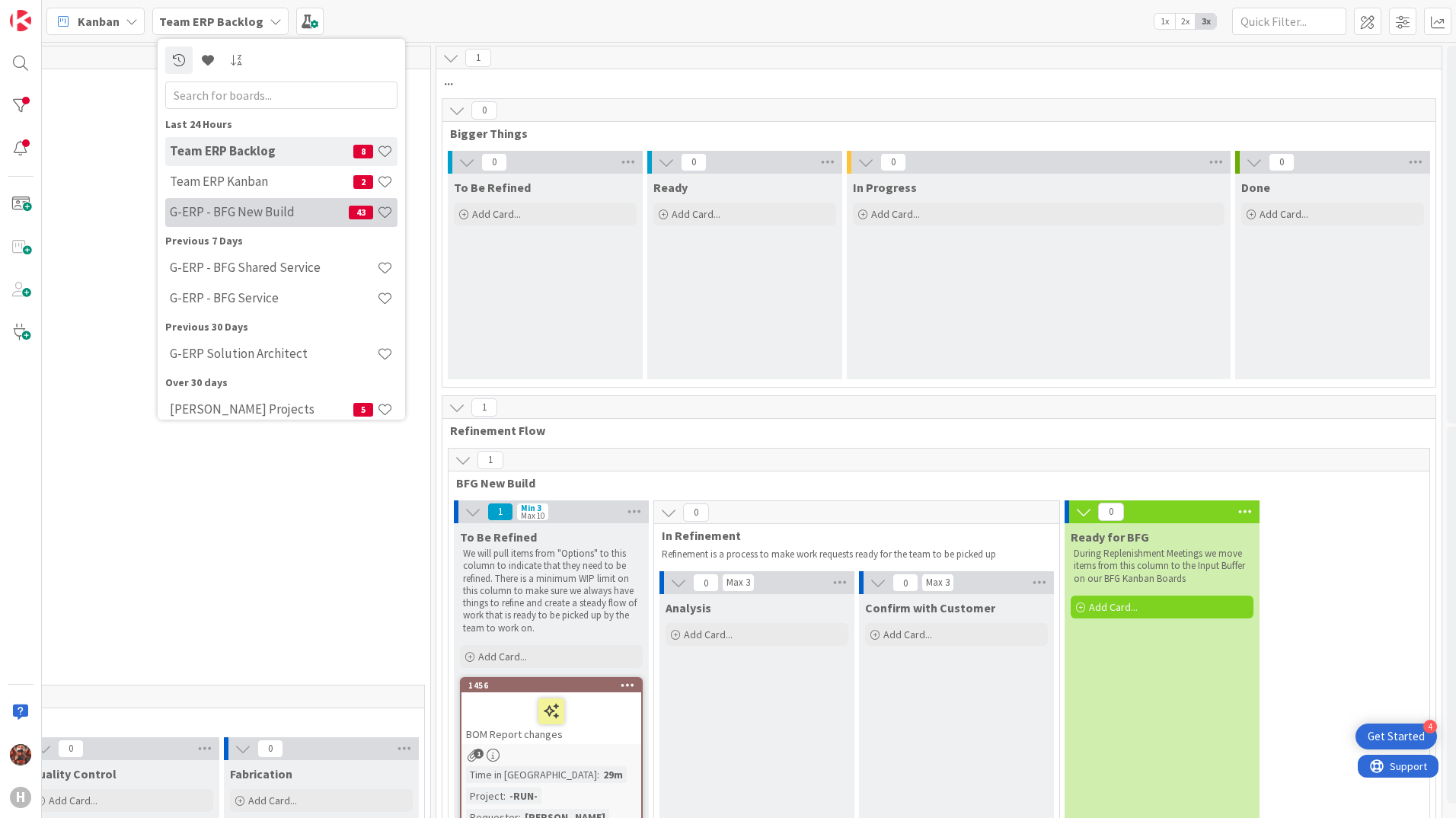
click at [243, 205] on h4 "G-ERP - BFG New Build" at bounding box center [259, 211] width 179 height 15
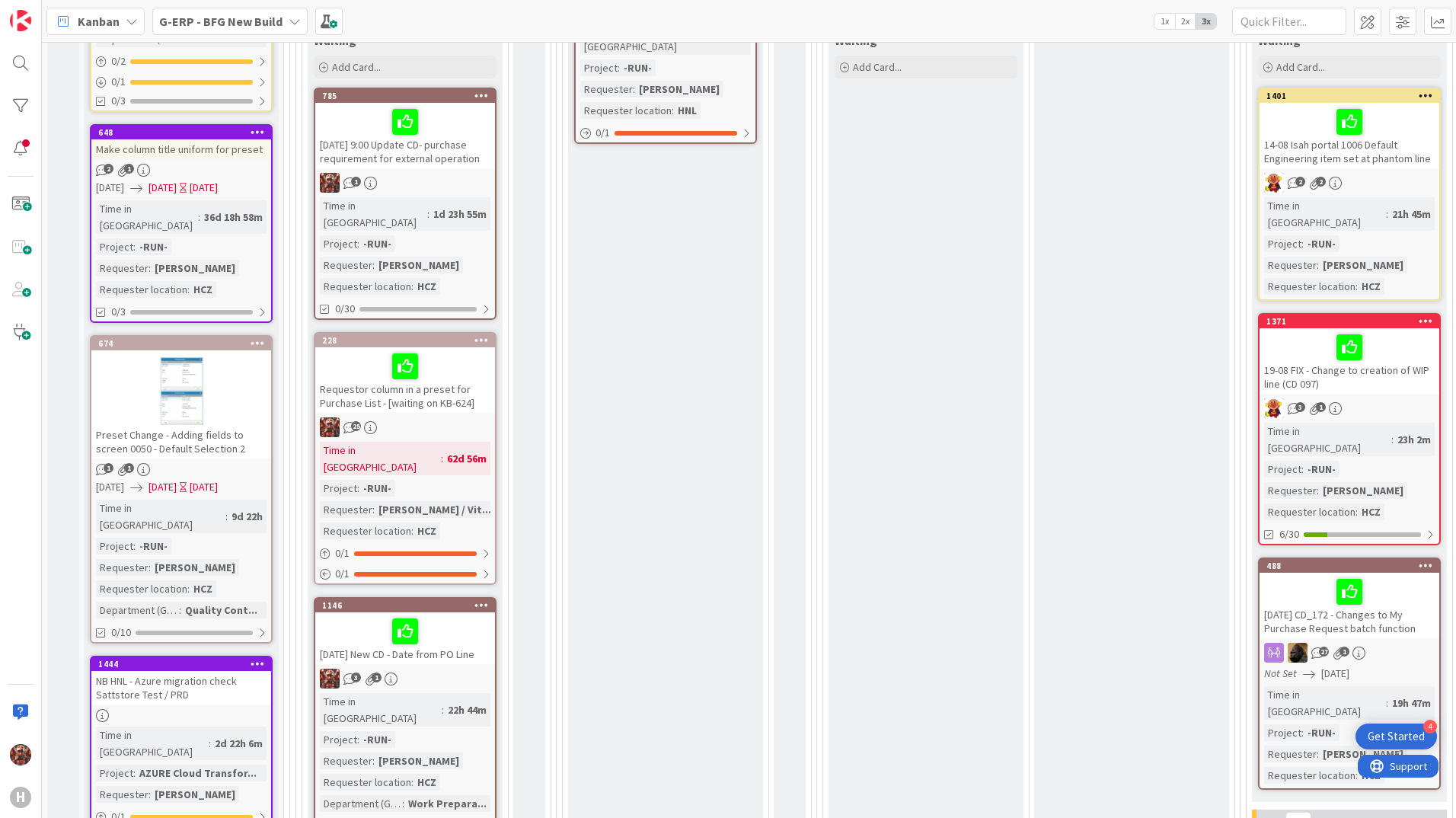
scroll to position [762, 0]
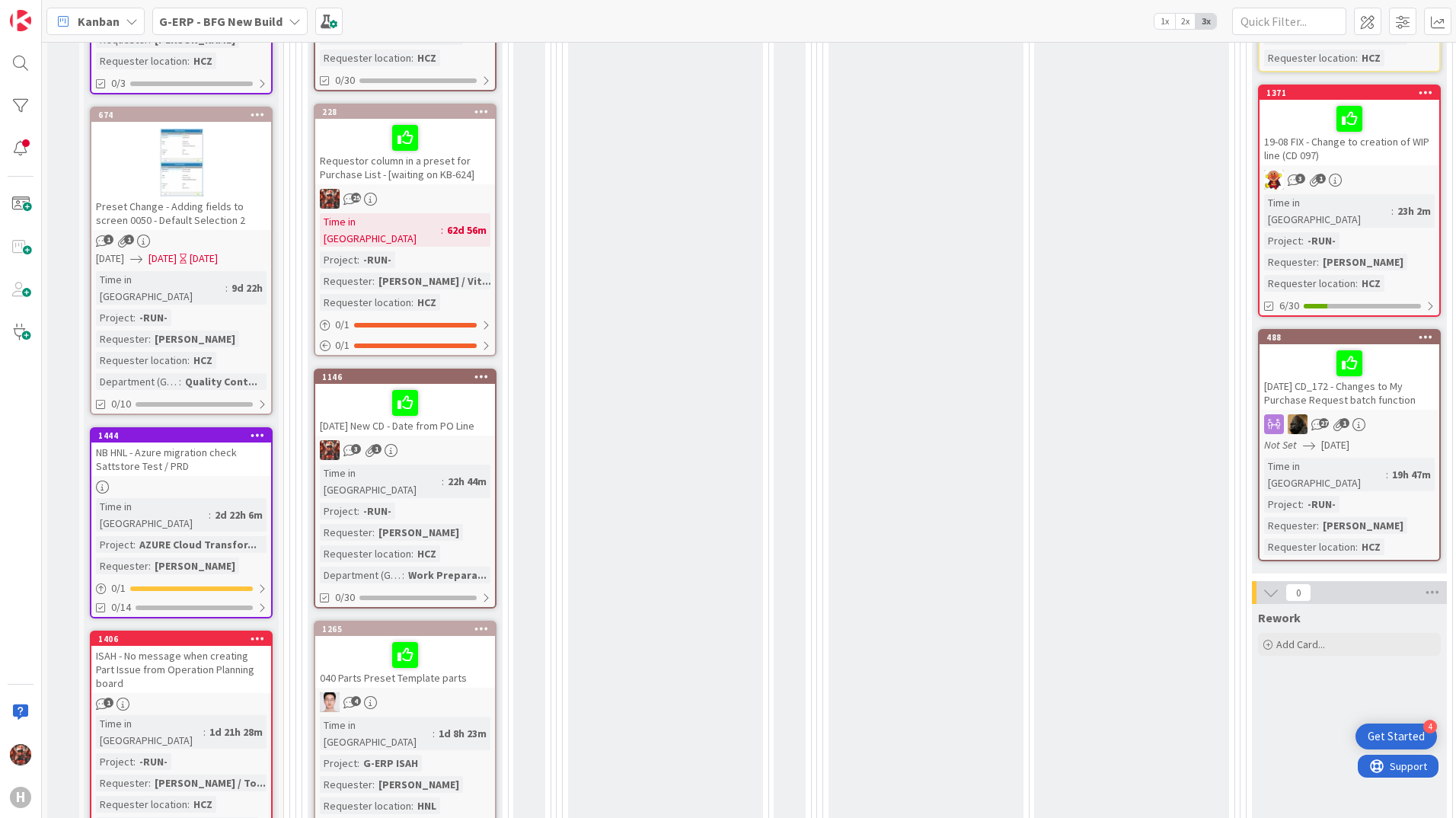
click at [211, 197] on div "Preset Change - Adding fields to screen 0050 - Default Selection 2" at bounding box center [181, 214] width 180 height 33
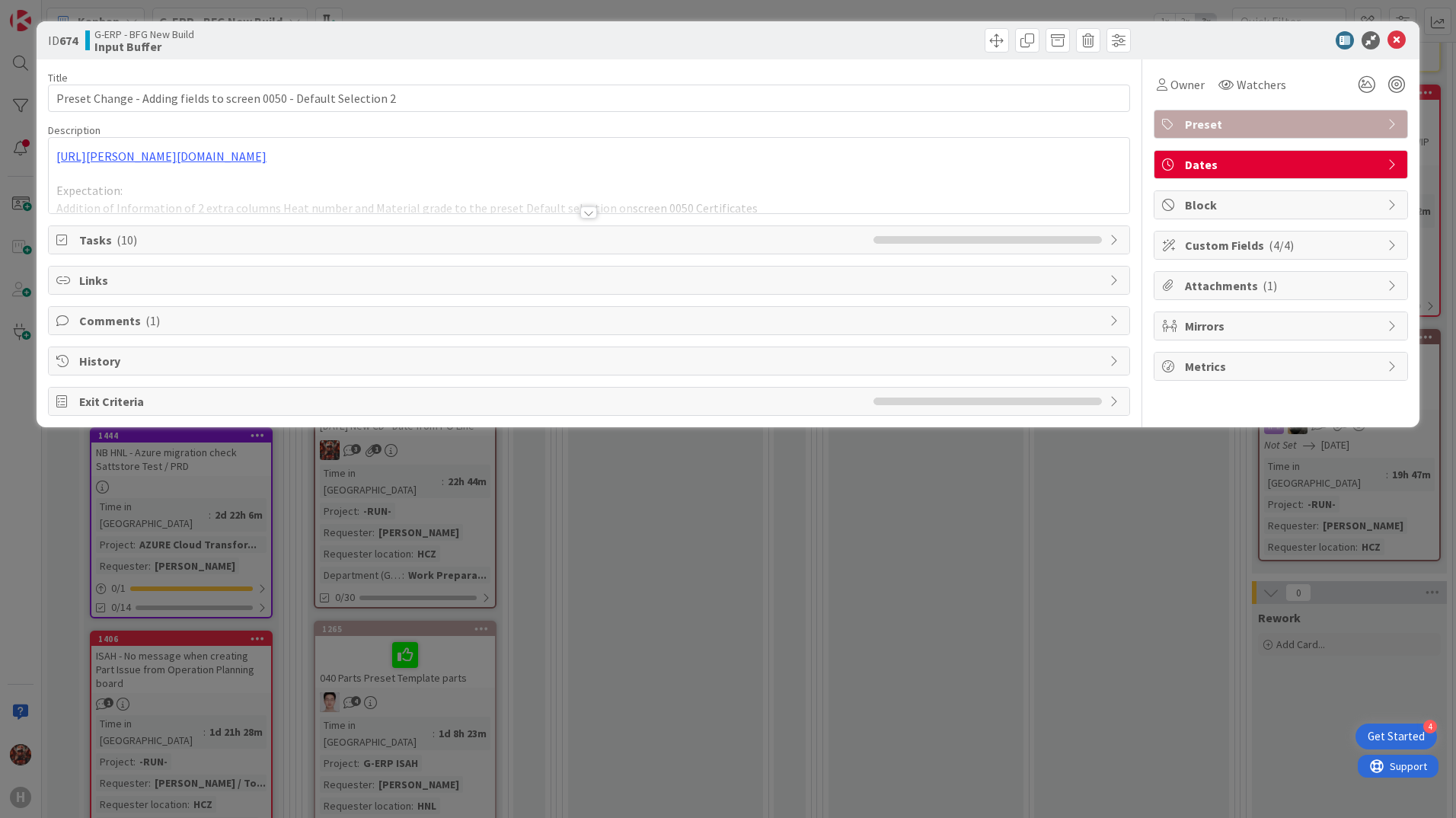
click at [590, 208] on div at bounding box center [588, 213] width 17 height 12
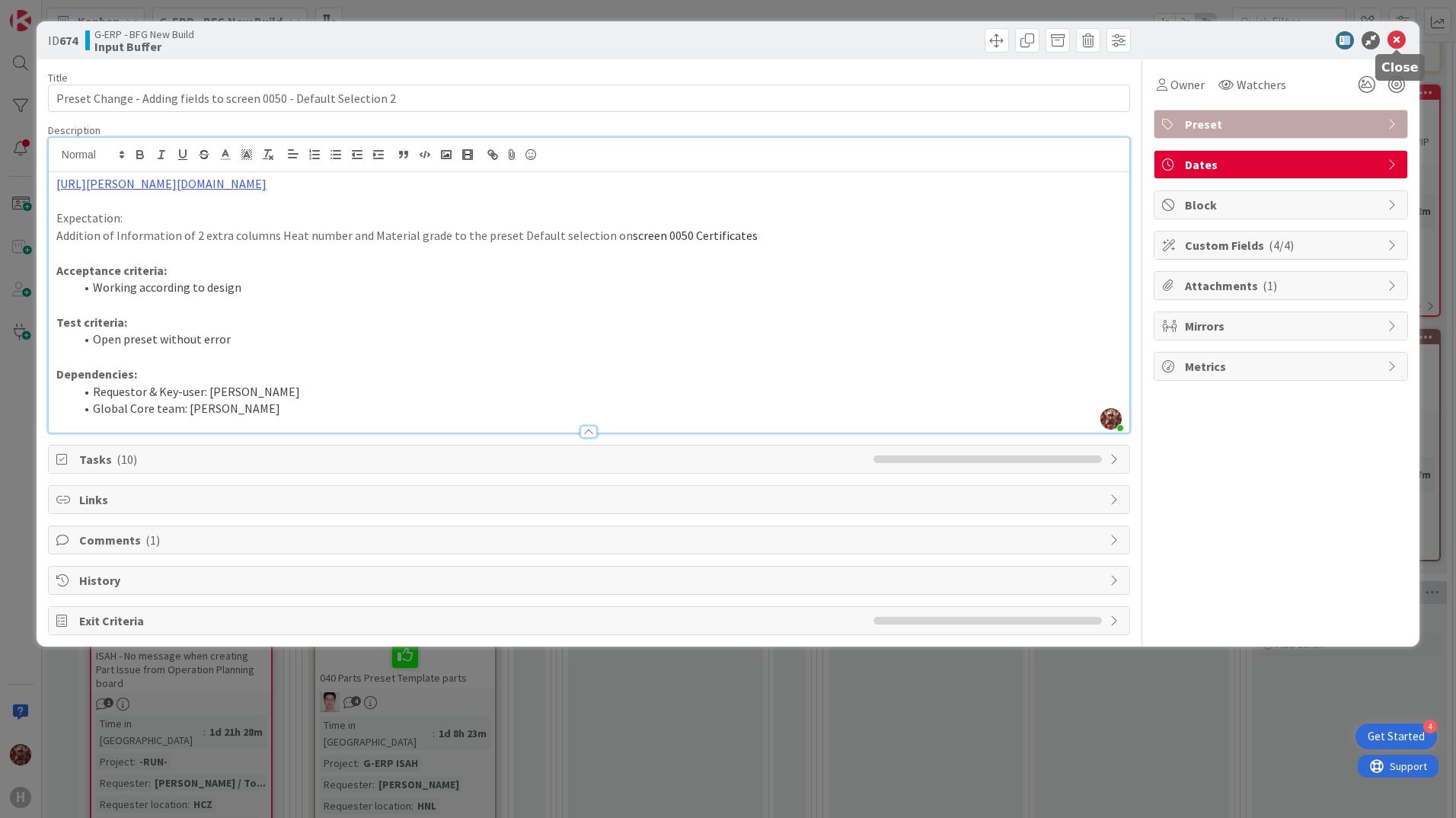
click at [1398, 37] on icon at bounding box center [1396, 40] width 18 height 18
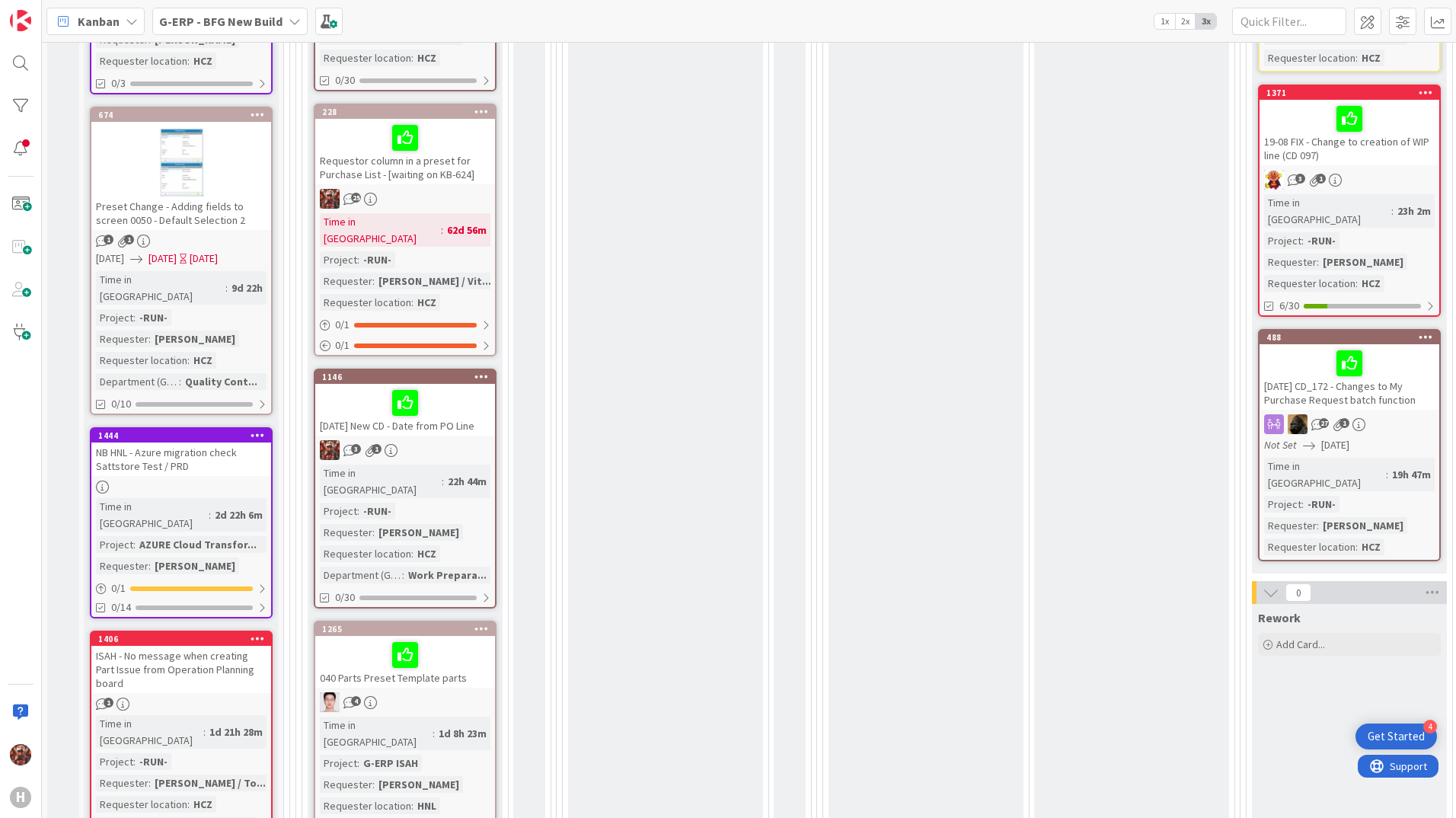
click at [174, 197] on div "Preset Change - Adding fields to screen 0050 - Default Selection 2" at bounding box center [181, 214] width 180 height 33
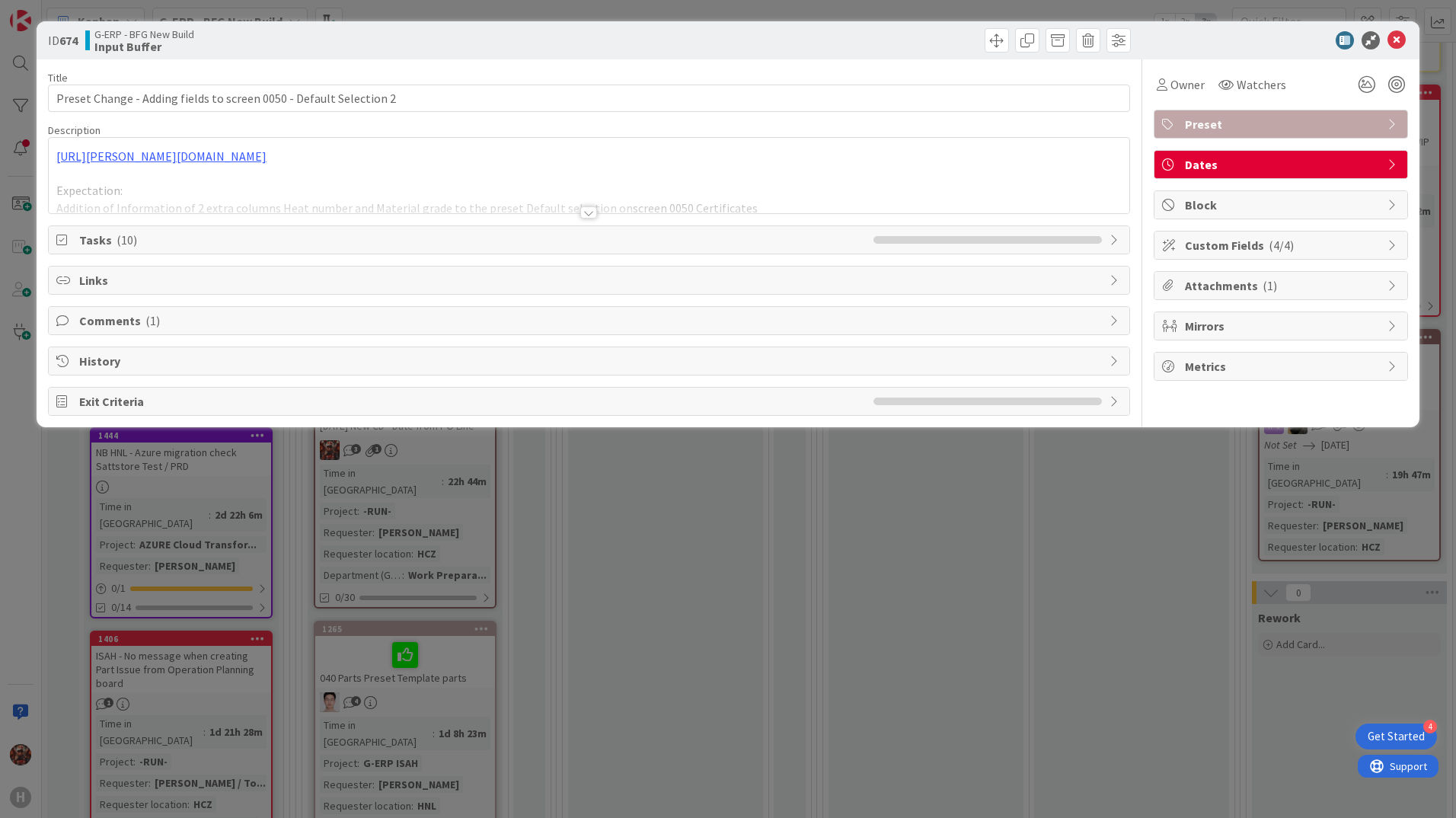
click at [586, 213] on div at bounding box center [588, 213] width 17 height 12
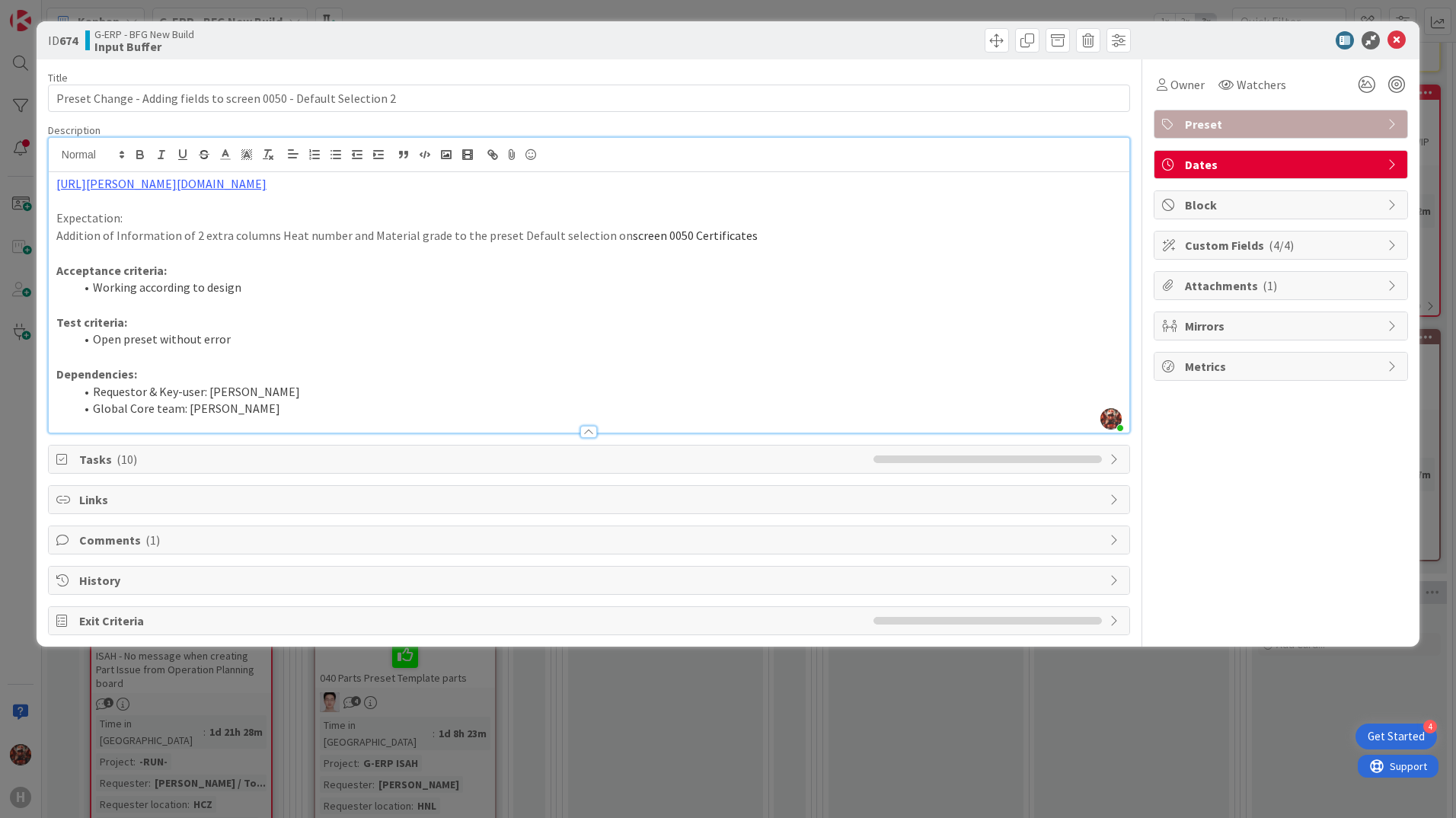
drag, startPoint x: 62, startPoint y: 235, endPoint x: 750, endPoint y: 236, distance: 688.0
click at [750, 236] on p "Addition of Information of 2 extra columns Heat number and Material grade to th…" at bounding box center [589, 235] width 1065 height 18
copy p "Addition of Information of 2 extra columns Heat number and Material grade to th…"
drag, startPoint x: 1394, startPoint y: 44, endPoint x: 1223, endPoint y: 2, distance: 176.1
click at [1394, 44] on icon at bounding box center [1396, 40] width 18 height 18
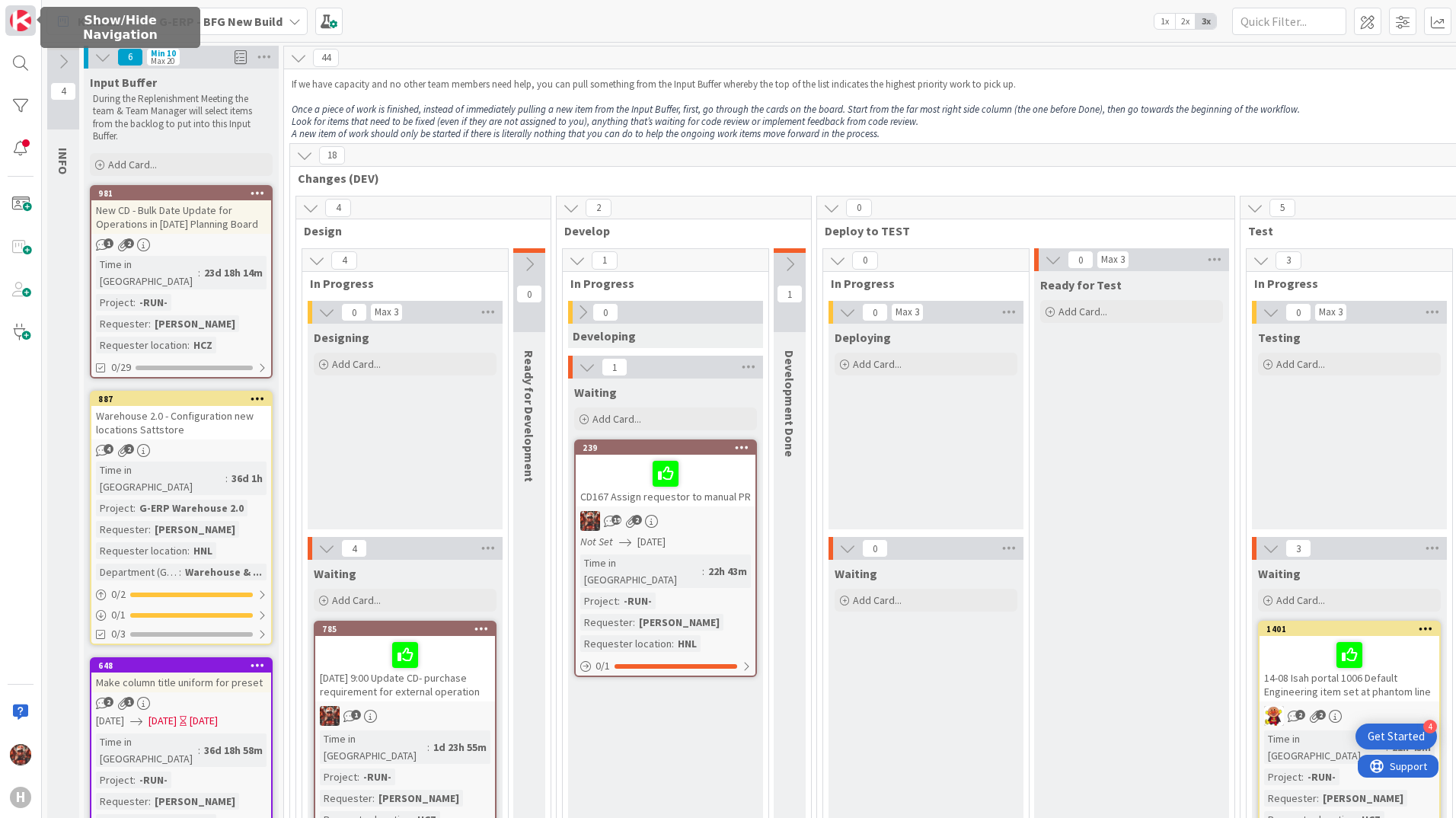
click at [18, 19] on img at bounding box center [20, 20] width 21 height 21
